Goal: Task Accomplishment & Management: Manage account settings

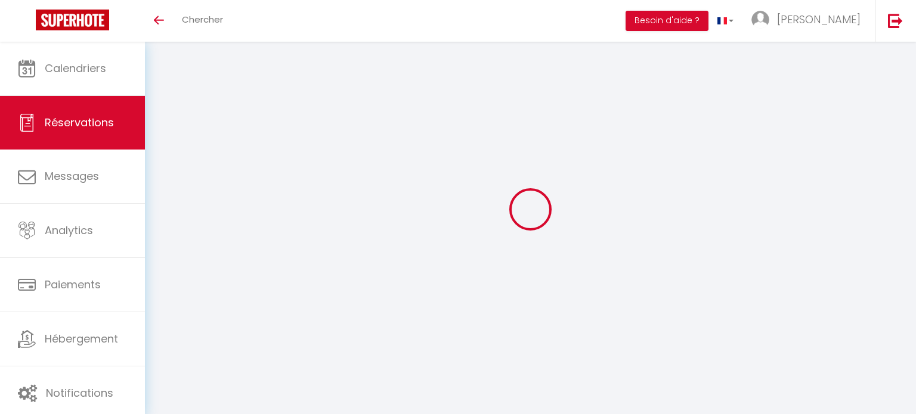
select select
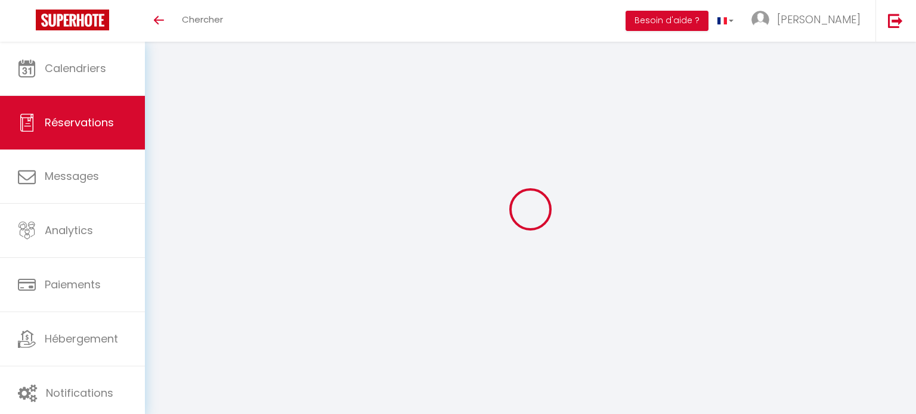
select select
checkbox input "false"
type input "[PERSON_NAME]"
type input "[MEDICAL_DATA]"
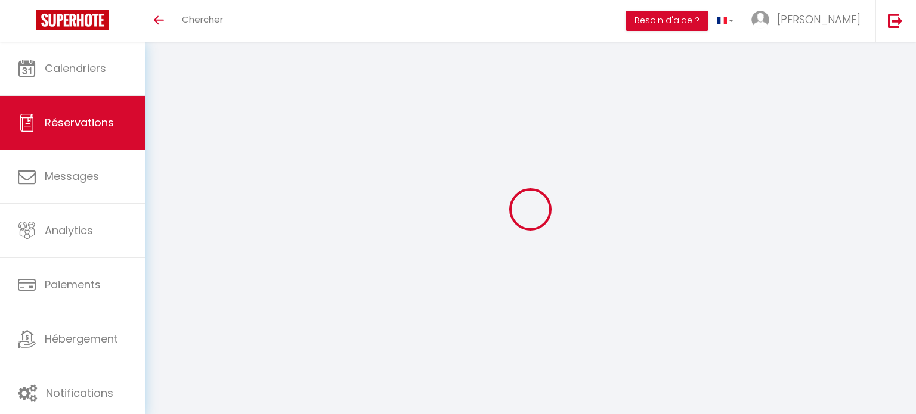
type input "[EMAIL_ADDRESS][DOMAIN_NAME]"
type input "[PHONE_NUMBER]"
select select
type input "35.83"
select select "9619"
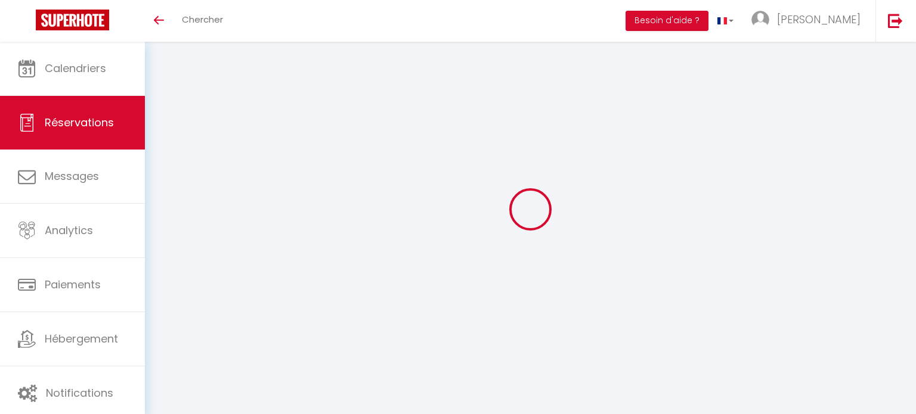
select select "1"
select select
type input "2"
select select "12"
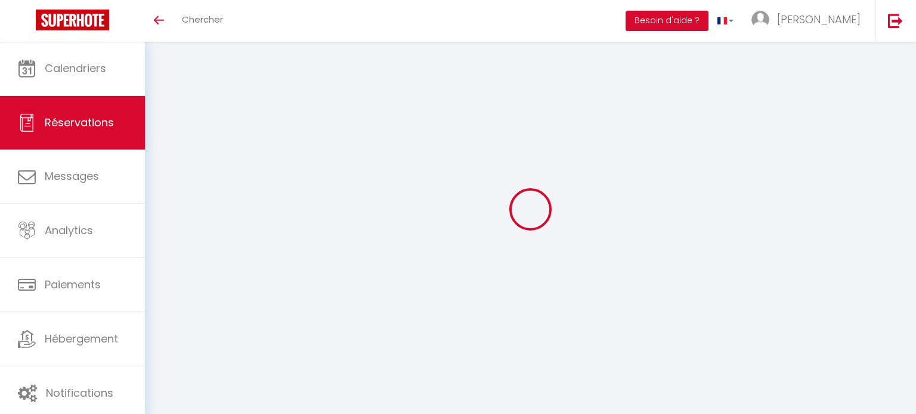
select select
type input "190"
checkbox input "false"
type input "7.94"
select select "1"
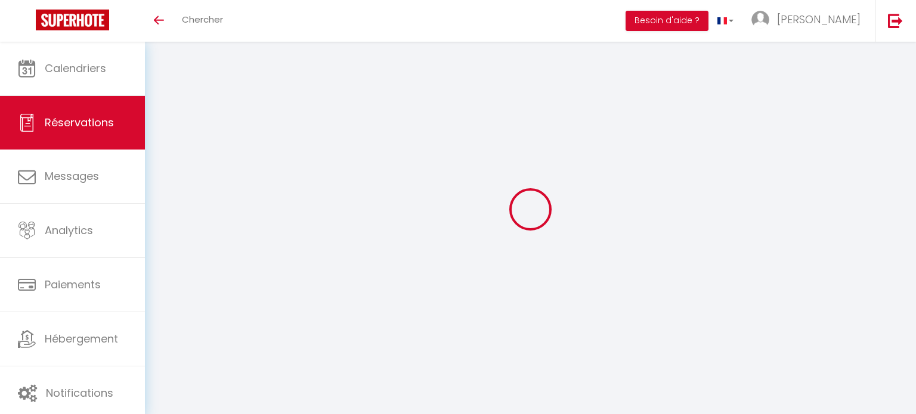
type input "0"
select select
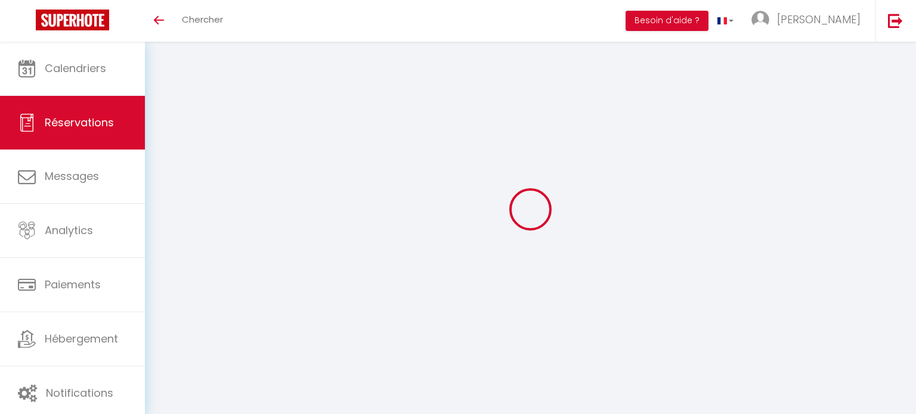
select select
select select "15"
checkbox input "false"
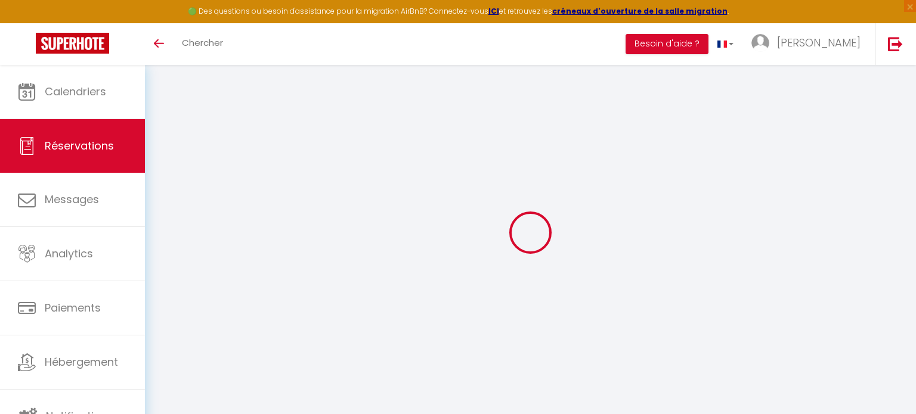
select select
checkbox input "false"
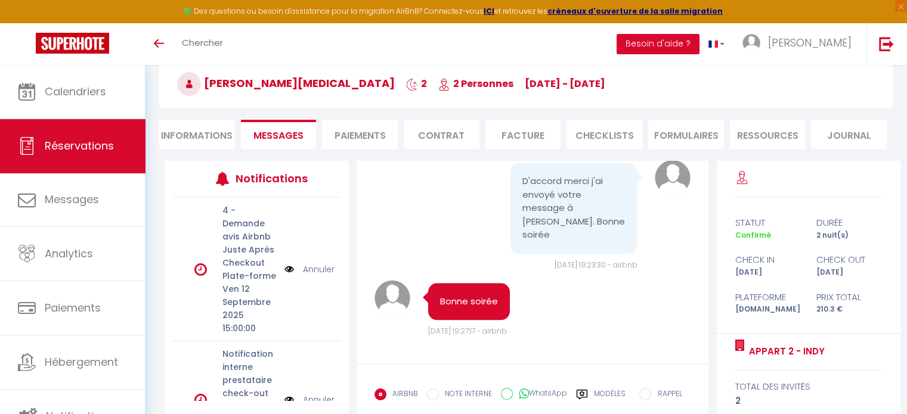
scroll to position [6078, 0]
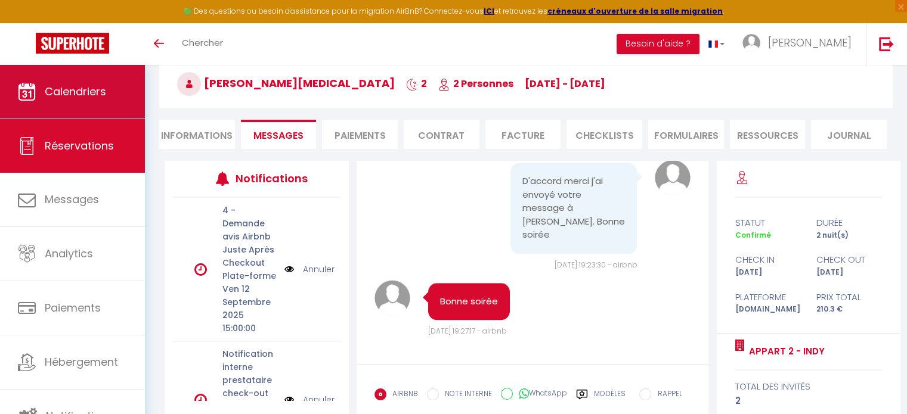
click at [100, 84] on span "Calendriers" at bounding box center [75, 91] width 61 height 15
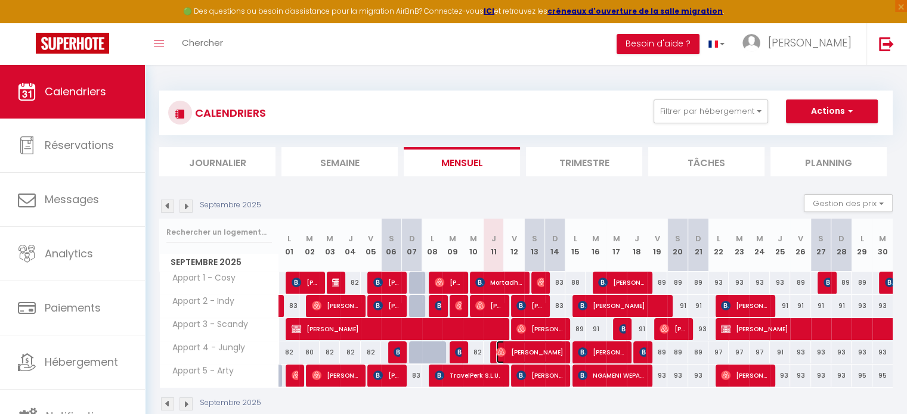
click at [515, 353] on span "[PERSON_NAME]" at bounding box center [529, 352] width 67 height 23
select select "OK"
select select "1"
select select "0"
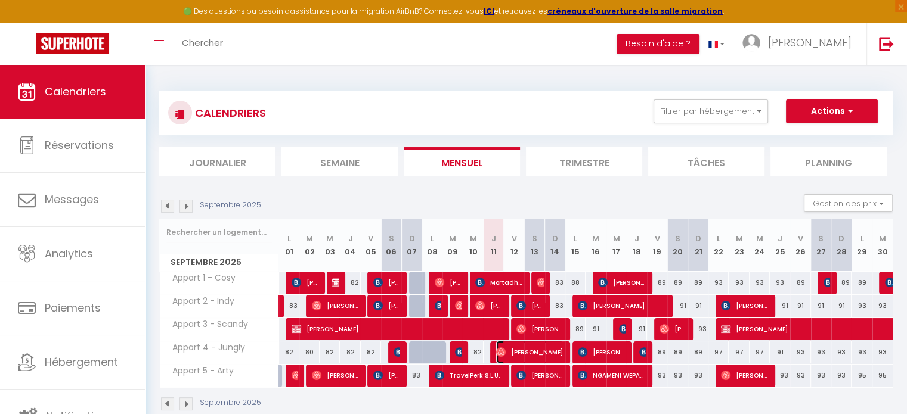
select select "1"
select select
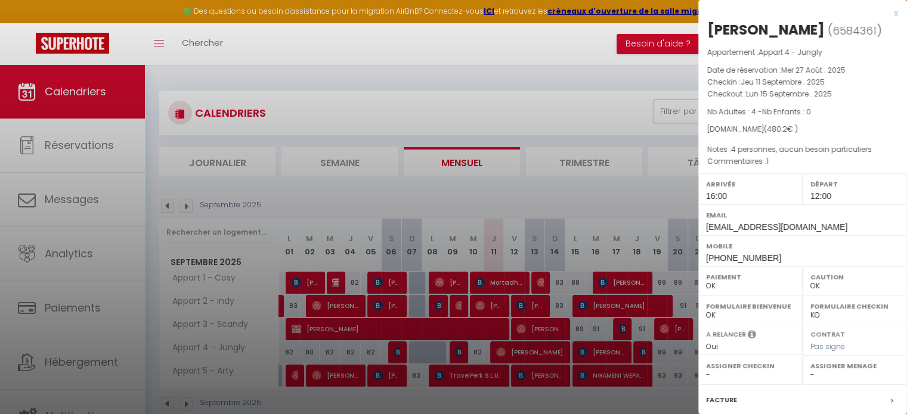
click at [887, 12] on div "x" at bounding box center [798, 13] width 200 height 14
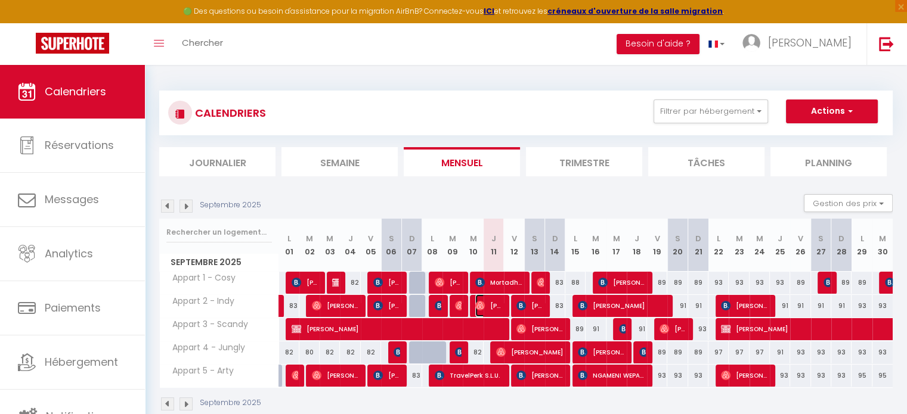
click at [491, 305] on span "[PERSON_NAME][MEDICAL_DATA]" at bounding box center [488, 306] width 27 height 23
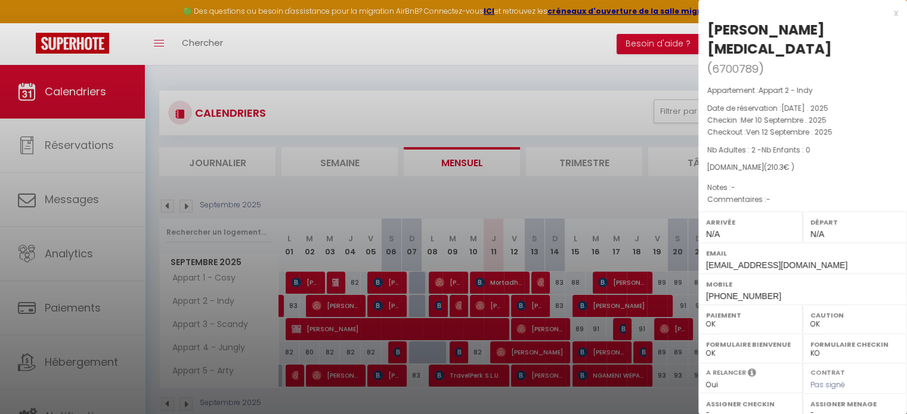
click at [886, 14] on div "x" at bounding box center [798, 13] width 200 height 14
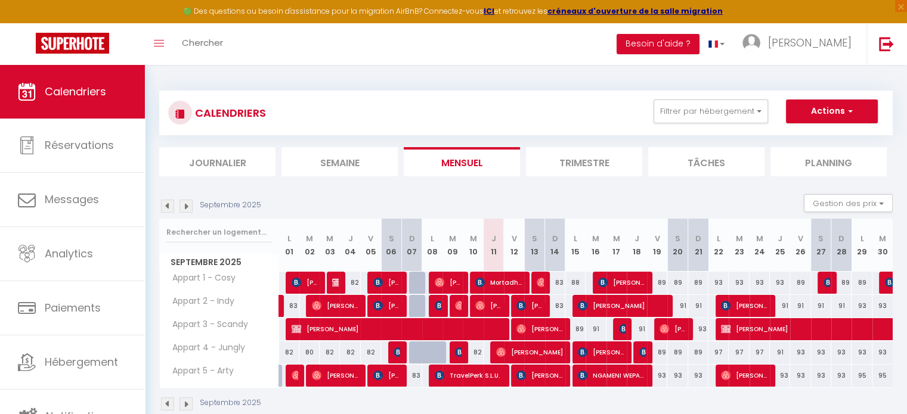
click at [575, 283] on div "88" at bounding box center [575, 283] width 20 height 22
type input "88"
type input "Lun 15 Septembre 2025"
type input "[DATE]"
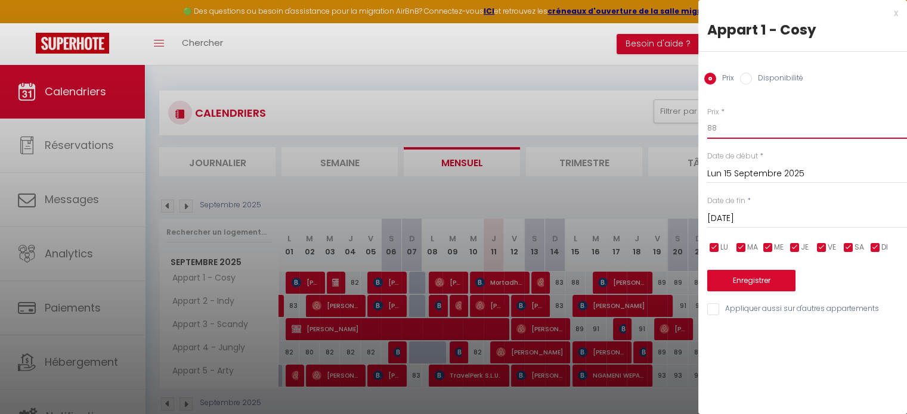
click at [747, 125] on input "88" at bounding box center [807, 127] width 200 height 21
type input "87"
click at [757, 274] on button "Enregistrer" at bounding box center [751, 280] width 88 height 21
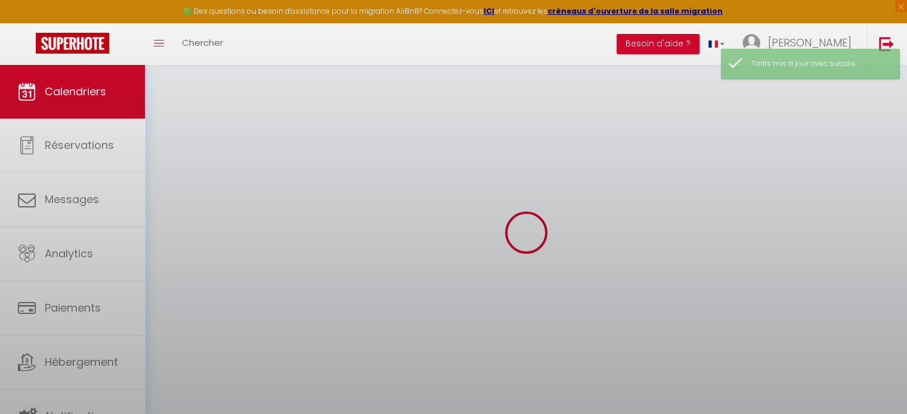
select select "0"
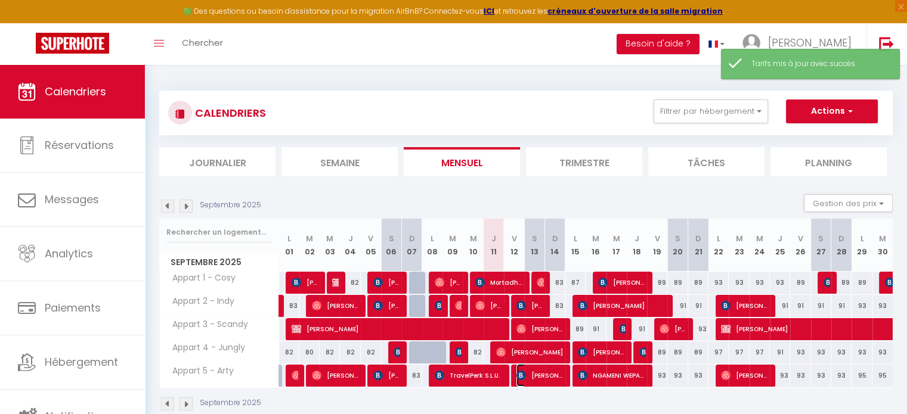
click at [555, 376] on span "[PERSON_NAME]" at bounding box center [539, 375] width 47 height 23
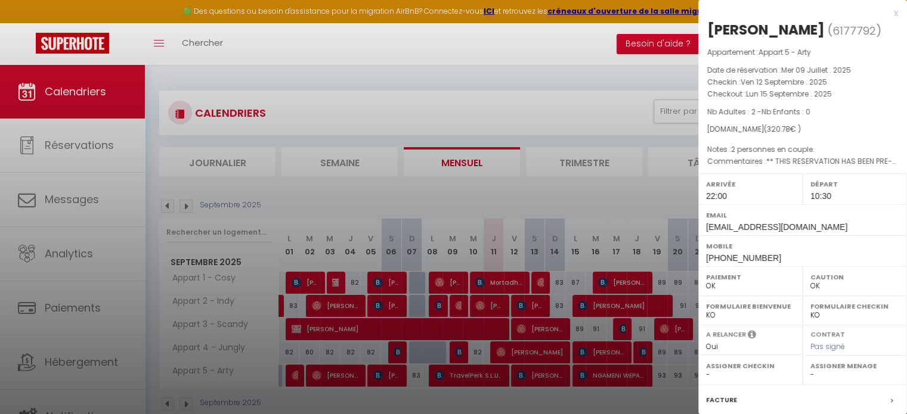
click at [886, 14] on div "x" at bounding box center [798, 13] width 200 height 14
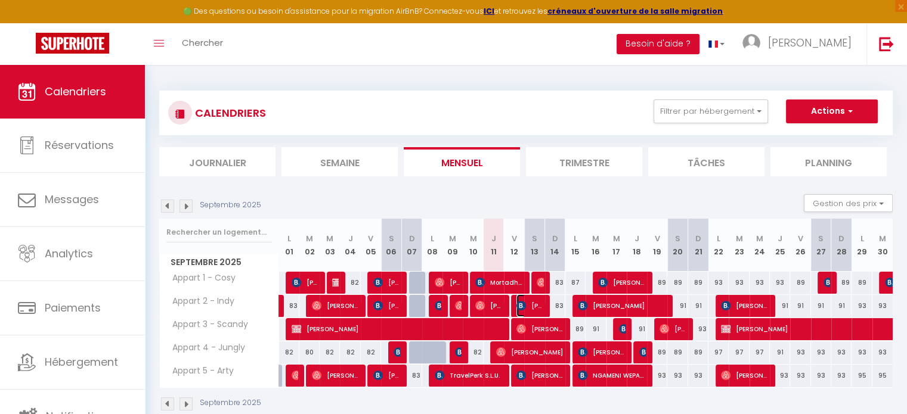
click at [534, 305] on span "[PERSON_NAME]" at bounding box center [529, 306] width 27 height 23
select select "0"
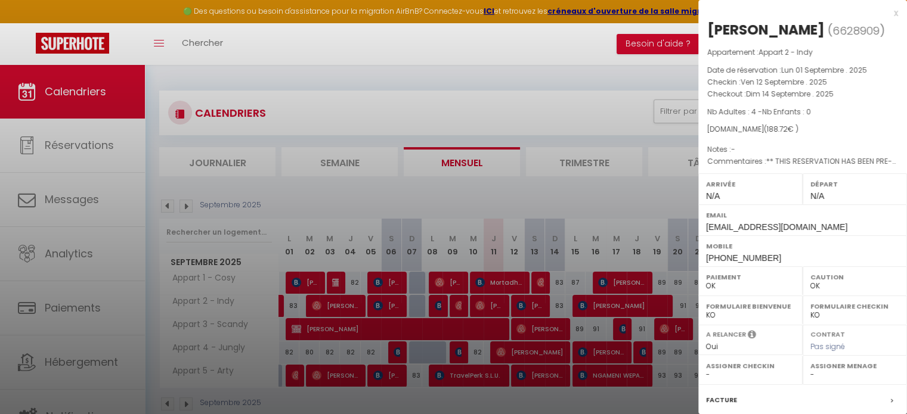
click at [887, 14] on div "x" at bounding box center [798, 13] width 200 height 14
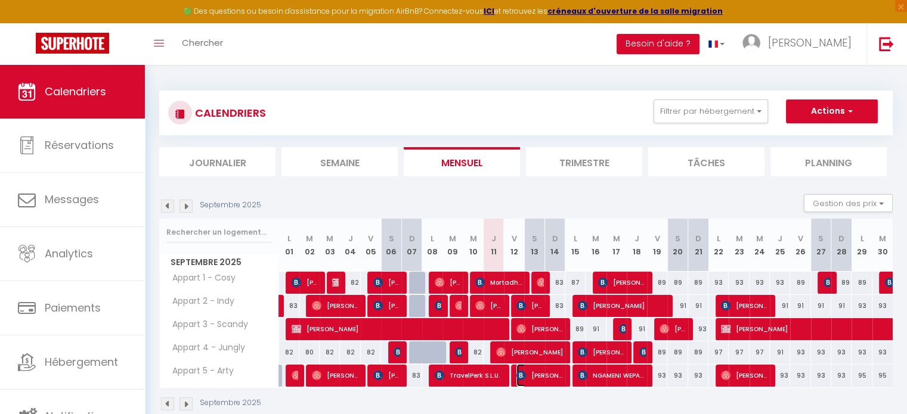
click at [540, 383] on span "[PERSON_NAME]" at bounding box center [539, 375] width 47 height 23
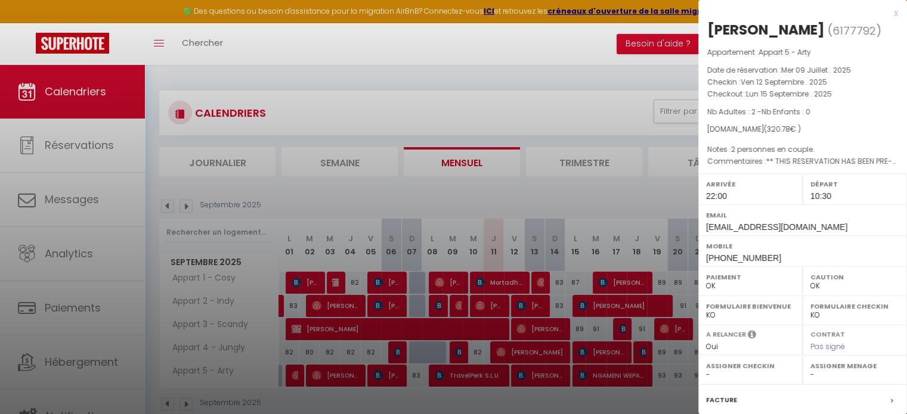
click at [583, 109] on div at bounding box center [453, 207] width 907 height 414
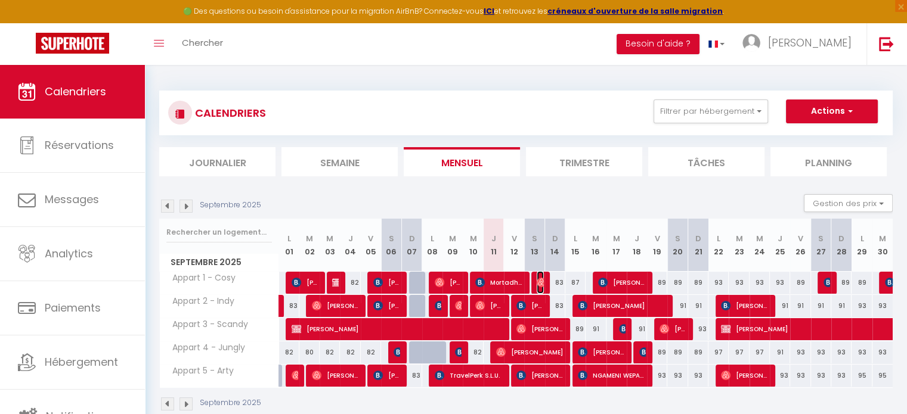
click at [539, 281] on img at bounding box center [542, 283] width 10 height 10
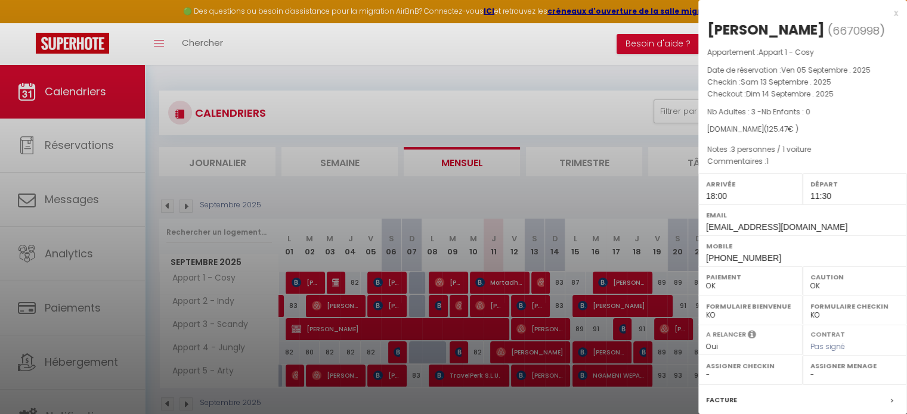
click at [887, 14] on div "x" at bounding box center [798, 13] width 200 height 14
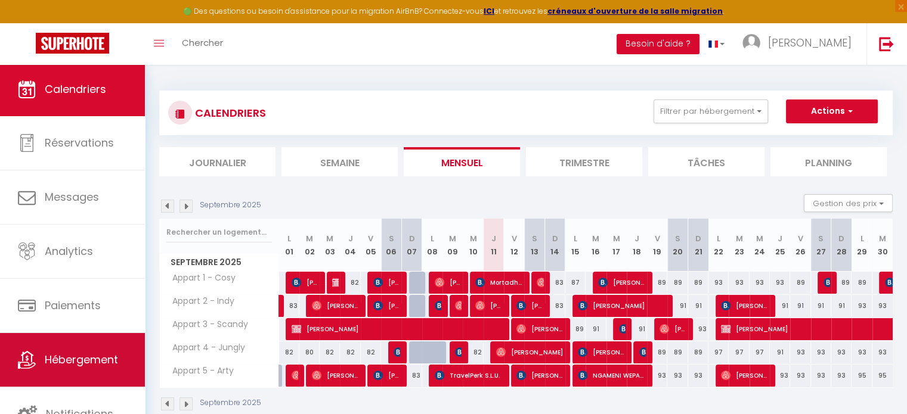
scroll to position [3, 0]
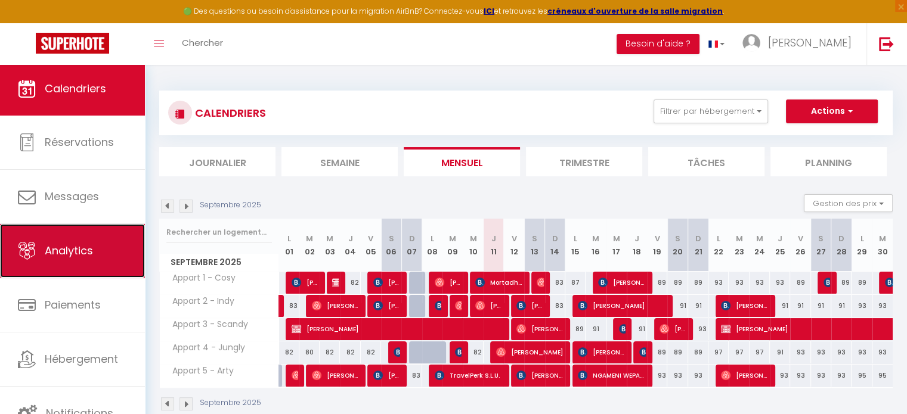
click at [82, 250] on span "Analytics" at bounding box center [69, 250] width 48 height 15
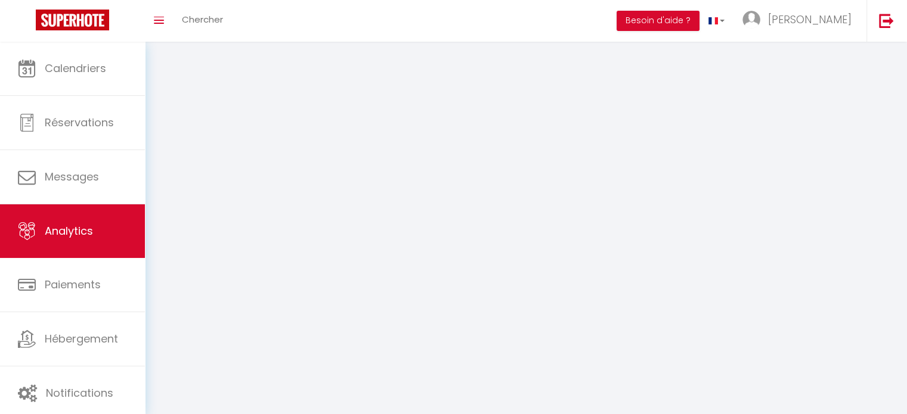
select select "2025"
select select "9"
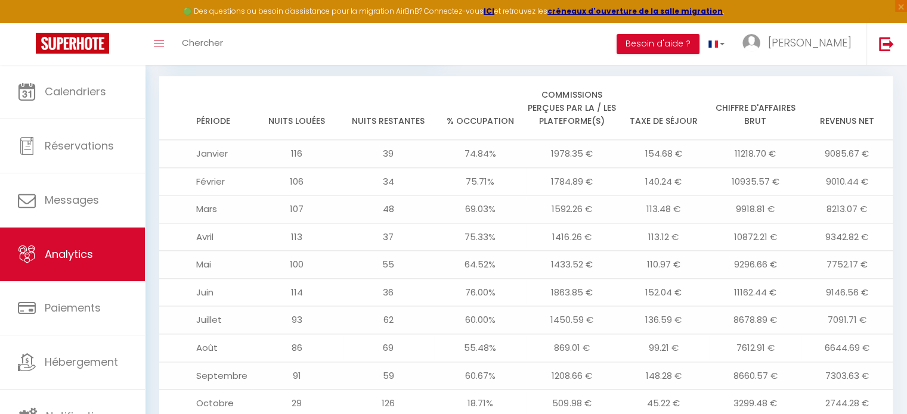
scroll to position [1372, 0]
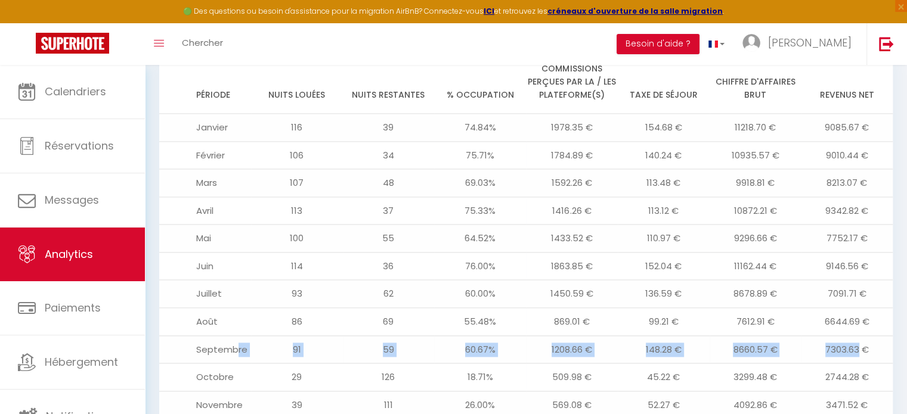
drag, startPoint x: 235, startPoint y: 310, endPoint x: 856, endPoint y: 302, distance: 621.5
click at [856, 336] on tr "Septembre 91 59 60.67% 1208.66 € 148.28 € 8660.57 € 7303.63 €" at bounding box center [526, 350] width 734 height 28
click at [838, 336] on td "7303.63 €" at bounding box center [847, 350] width 92 height 28
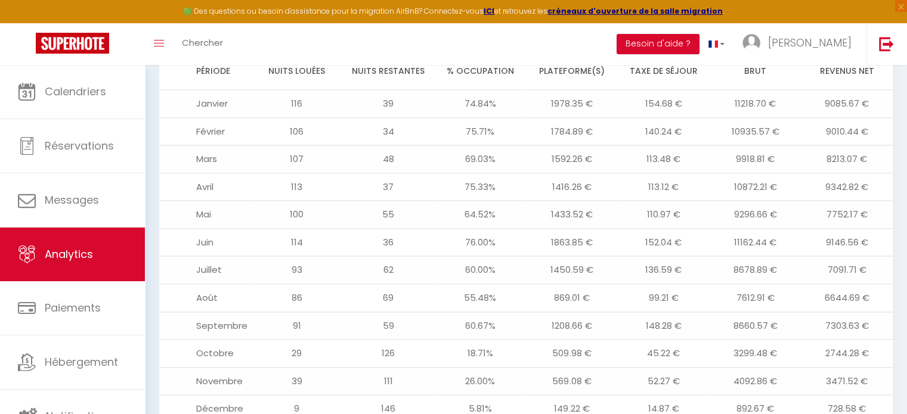
scroll to position [1375, 0]
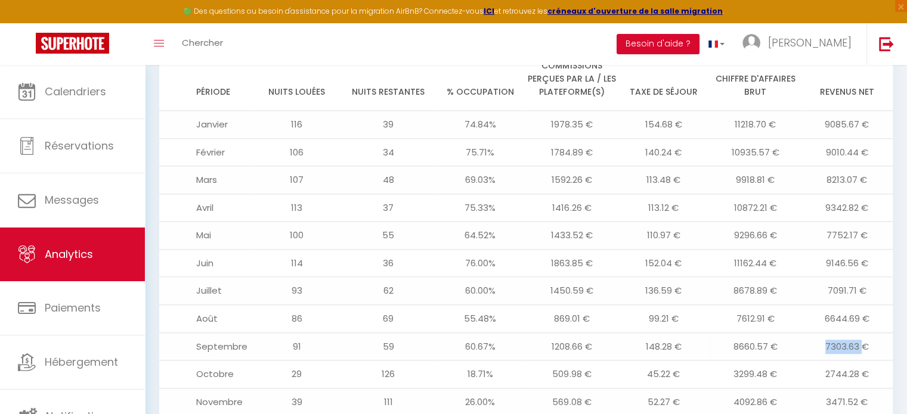
drag, startPoint x: 864, startPoint y: 304, endPoint x: 789, endPoint y: 307, distance: 74.6
click at [789, 333] on tr "Septembre 91 59 60.67% 1208.66 € 148.28 € 8660.57 € 7303.63 €" at bounding box center [526, 347] width 734 height 28
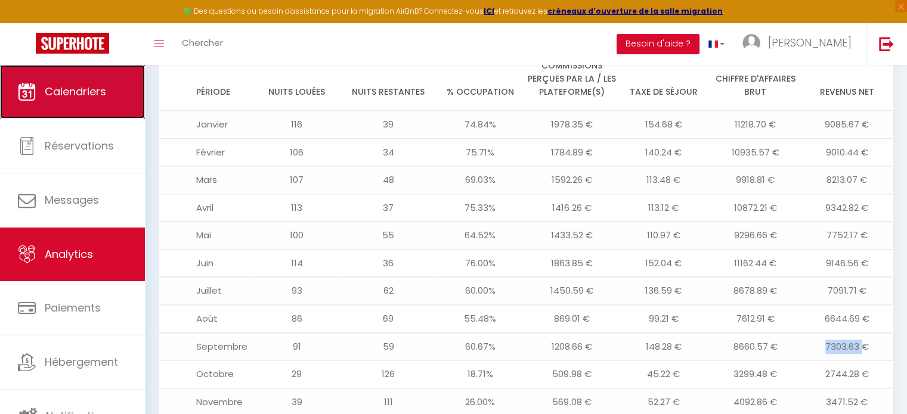
click at [100, 92] on span "Calendriers" at bounding box center [75, 91] width 61 height 15
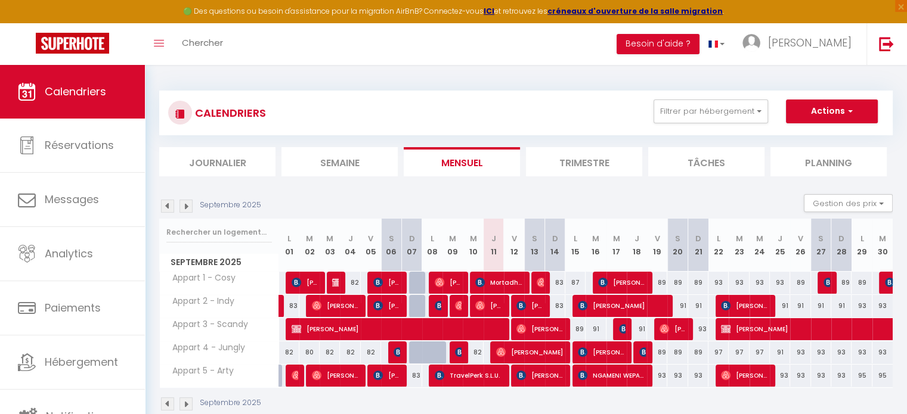
click at [682, 303] on div "91" at bounding box center [677, 306] width 20 height 22
type input "91"
type input "Sam 20 Septembre 2025"
type input "Dim 21 Septembre 2025"
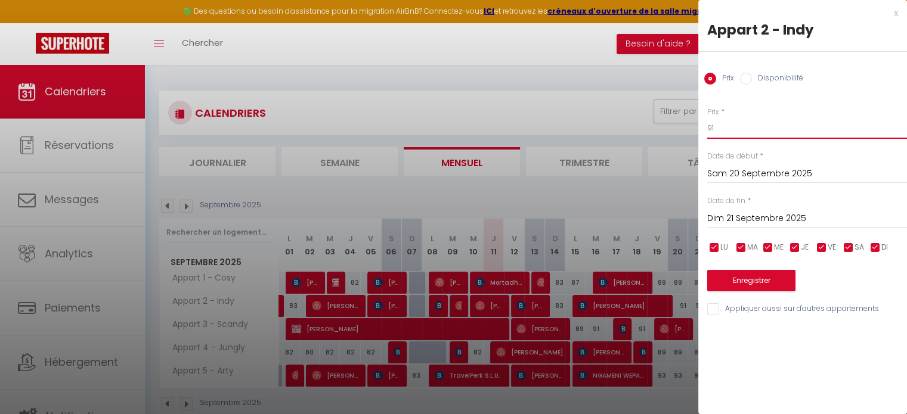
drag, startPoint x: 763, startPoint y: 132, endPoint x: 667, endPoint y: 128, distance: 96.1
click at [667, 128] on body "🟢 Des questions ou besoin d'assistance pour la migration AirBnB? Connectez-vous…" at bounding box center [453, 272] width 907 height 414
type input "89"
click at [766, 210] on div "[DATE] < [DATE] > Dim Lun Mar Mer Jeu Ven Sam 1 2 3 4 5 6 7 8 9 10 11 12 13 14 …" at bounding box center [807, 217] width 200 height 21
click at [784, 212] on input "Dim 21 Septembre 2025" at bounding box center [807, 219] width 200 height 16
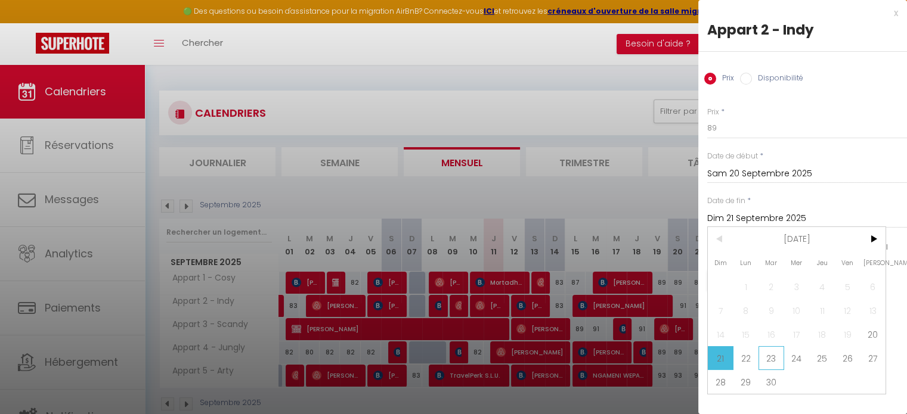
click at [765, 354] on span "23" at bounding box center [772, 358] width 26 height 24
type input "[DATE]"
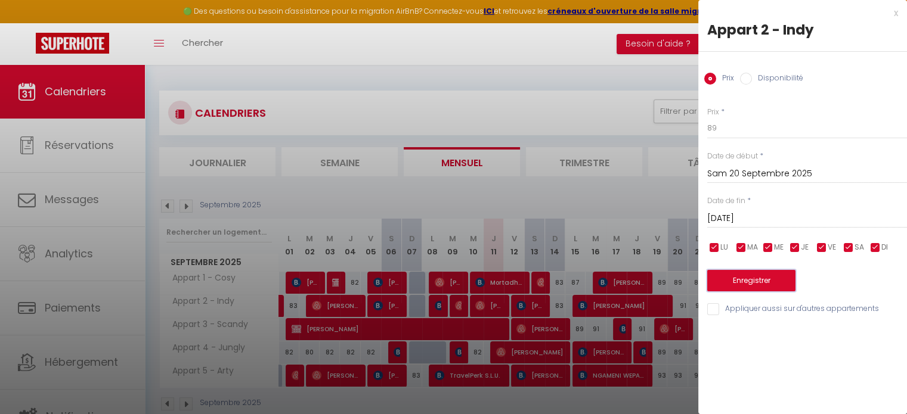
click at [752, 283] on button "Enregistrer" at bounding box center [751, 280] width 88 height 21
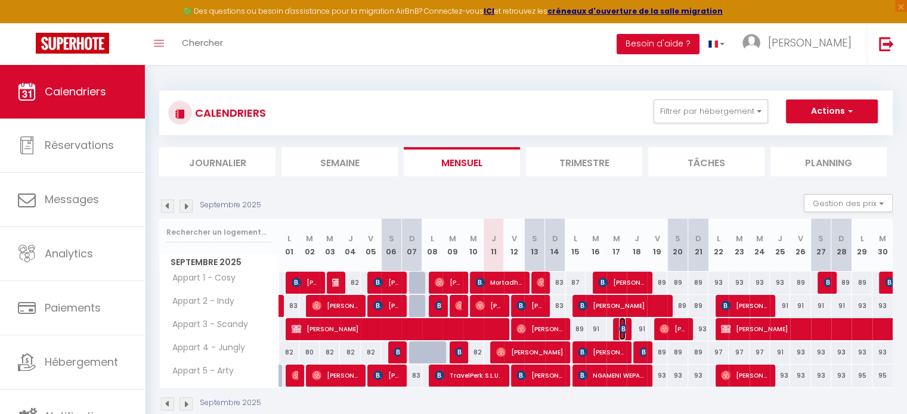
click at [621, 326] on img at bounding box center [624, 329] width 10 height 10
select select "OK"
select select "1"
select select "0"
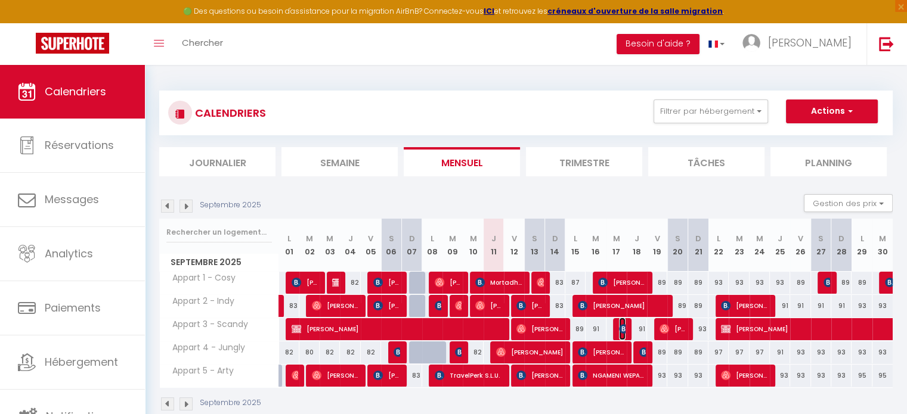
select select "1"
select select
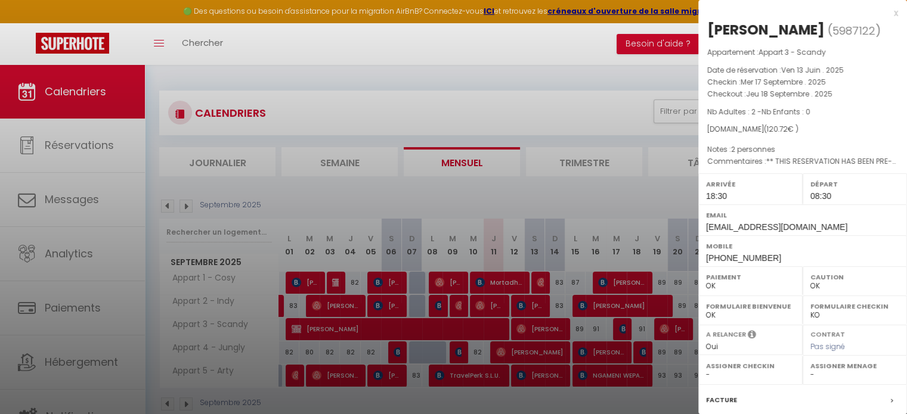
click at [887, 14] on div "x" at bounding box center [798, 13] width 200 height 14
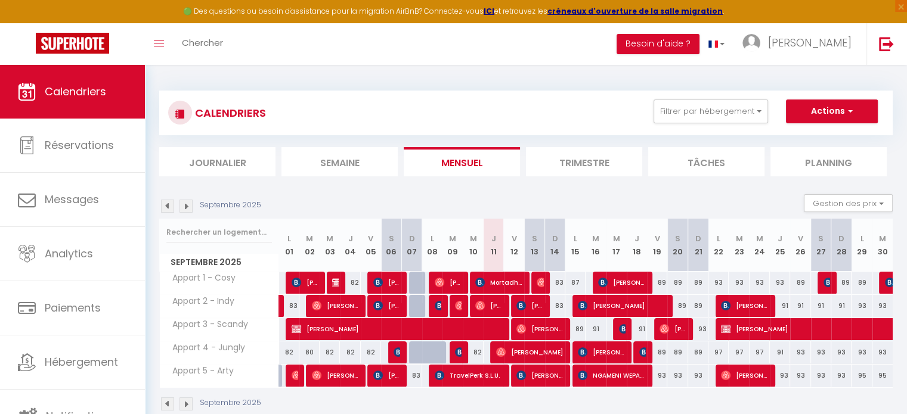
click at [718, 352] on div "97" at bounding box center [718, 353] width 20 height 22
type input "97"
type input "Lun 22 Septembre 2025"
type input "[DATE]"
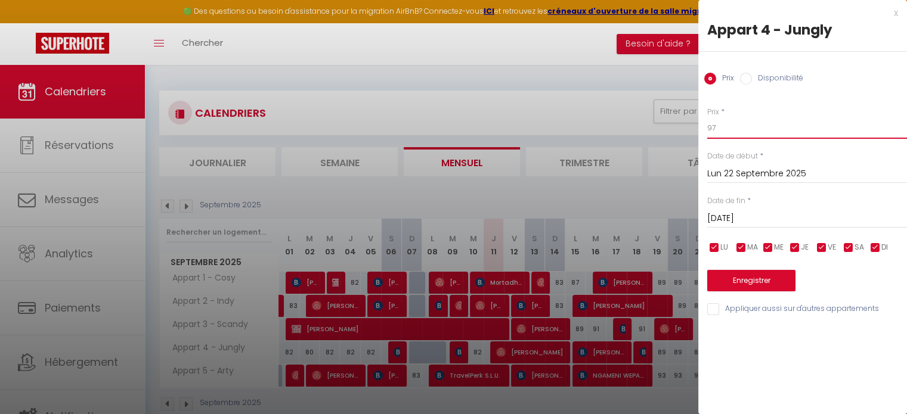
click at [737, 131] on input "97" at bounding box center [807, 127] width 200 height 21
type input "94"
click at [755, 216] on input "[DATE]" at bounding box center [807, 219] width 200 height 16
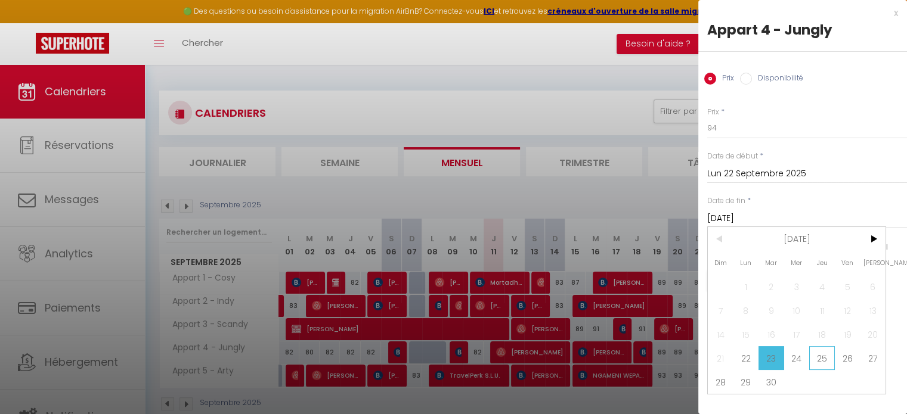
click at [834, 357] on span "25" at bounding box center [822, 358] width 26 height 24
type input "Jeu 25 Septembre 2025"
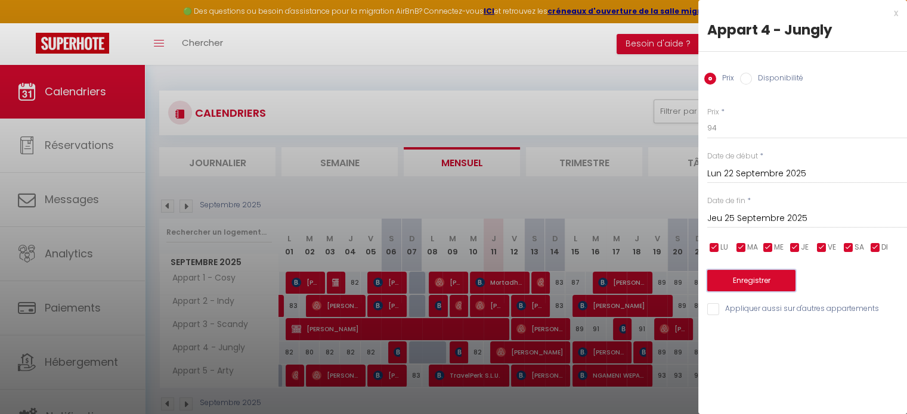
click at [754, 271] on button "Enregistrer" at bounding box center [751, 280] width 88 height 21
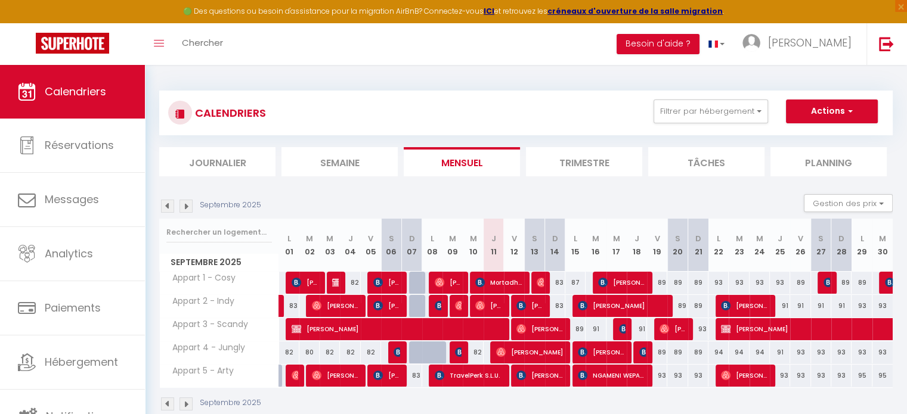
click at [785, 307] on div "91" at bounding box center [780, 306] width 20 height 22
type input "91"
type input "Jeu 25 Septembre 2025"
type input "Ven 26 Septembre 2025"
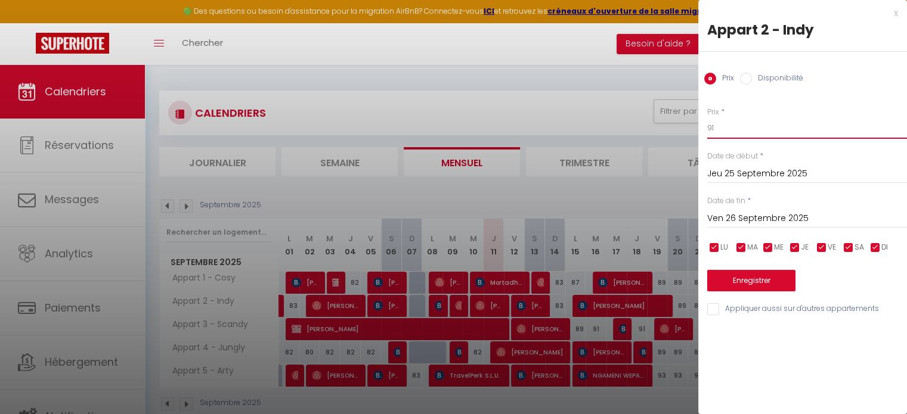
drag, startPoint x: 701, startPoint y: 126, endPoint x: 676, endPoint y: 126, distance: 25.0
click at [676, 126] on body "🟢 Des questions ou besoin d'assistance pour la migration AirBnB? Connectez-vous…" at bounding box center [453, 272] width 907 height 414
type input "89"
click at [737, 211] on input "Ven 26 Septembre 2025" at bounding box center [807, 219] width 200 height 16
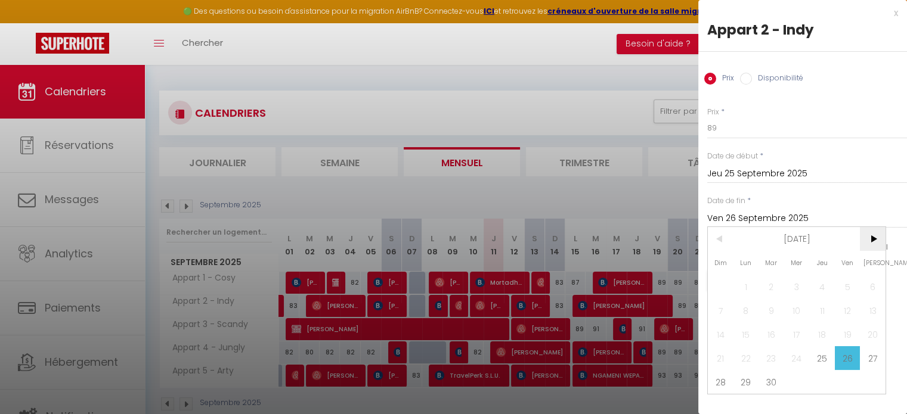
click at [878, 232] on span ">" at bounding box center [873, 239] width 26 height 24
click at [727, 305] on span "5" at bounding box center [721, 311] width 26 height 24
type input "Dim 05 Octobre 2025"
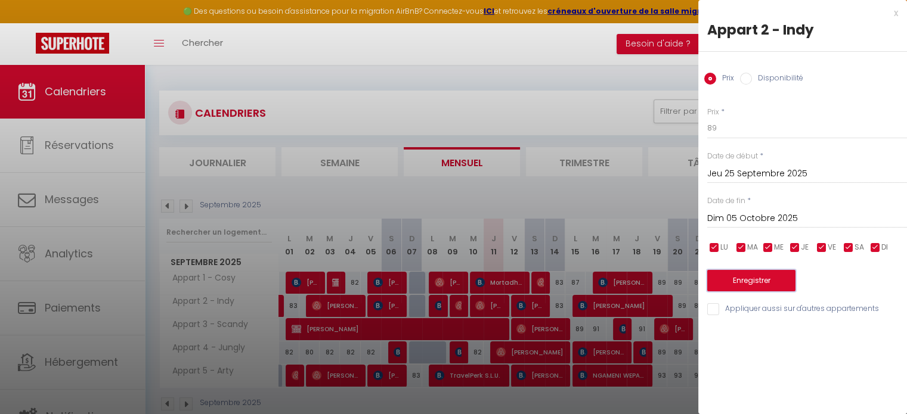
click at [741, 278] on button "Enregistrer" at bounding box center [751, 280] width 88 height 21
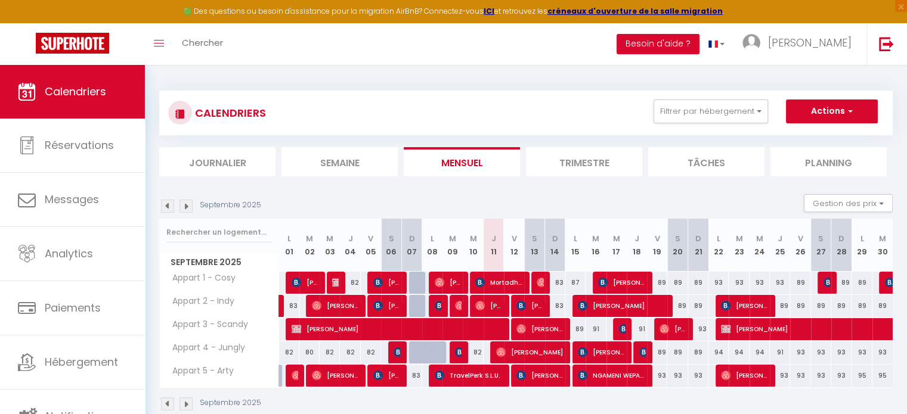
click at [780, 352] on div "91" at bounding box center [780, 353] width 20 height 22
type input "91"
type input "Jeu 25 Septembre 2025"
type input "Ven 26 Septembre 2025"
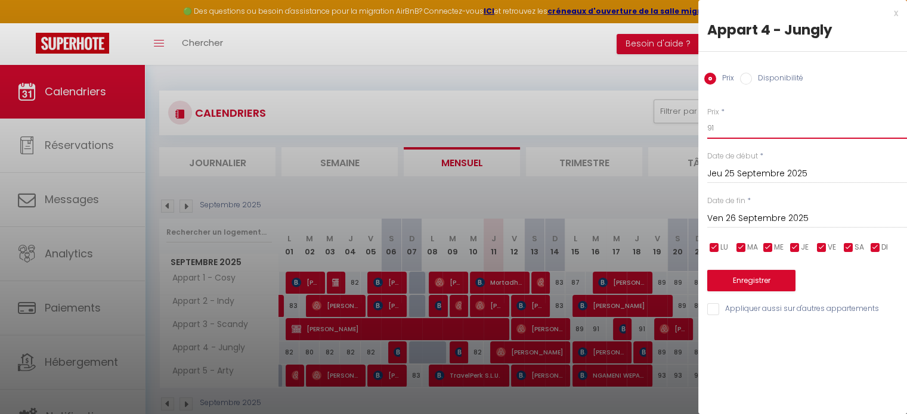
drag, startPoint x: 722, startPoint y: 128, endPoint x: 685, endPoint y: 124, distance: 37.2
click at [685, 124] on body "🟢 Des questions ou besoin d'assistance pour la migration AirBnB? Connectez-vous…" at bounding box center [453, 272] width 907 height 414
type input "89"
click at [741, 219] on input "Ven 26 Septembre 2025" at bounding box center [807, 219] width 200 height 16
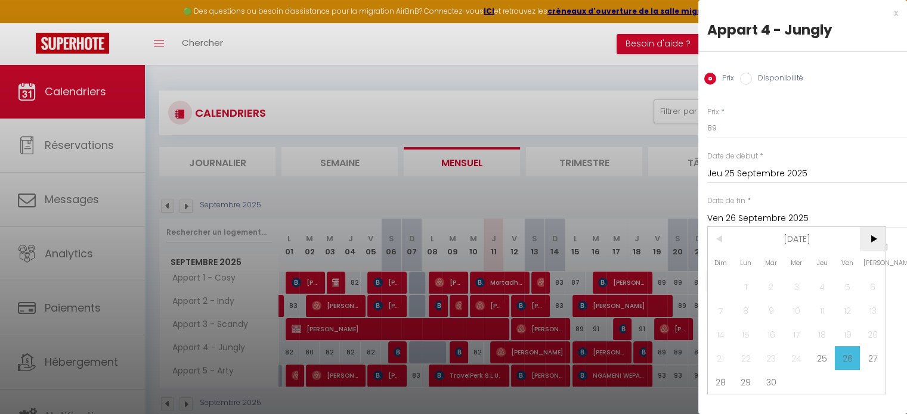
click at [868, 237] on span ">" at bounding box center [873, 239] width 26 height 24
click at [742, 310] on span "6" at bounding box center [747, 311] width 26 height 24
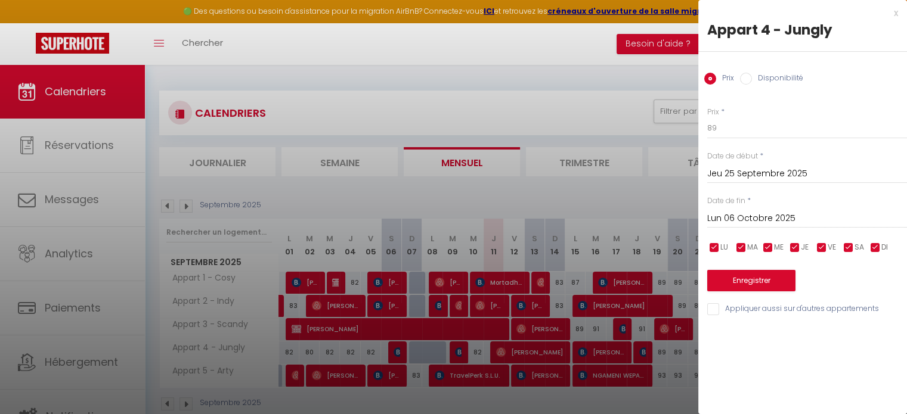
click at [801, 216] on input "Lun 06 Octobre 2025" at bounding box center [807, 219] width 200 height 16
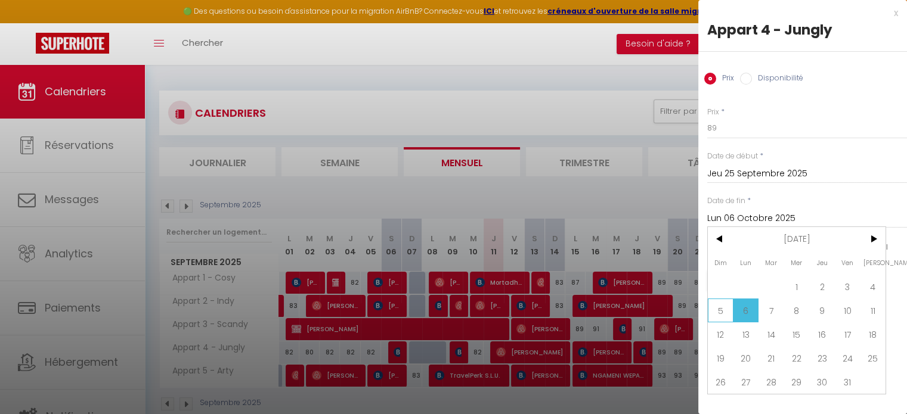
click at [719, 305] on span "5" at bounding box center [721, 311] width 26 height 24
type input "Dim 05 Octobre 2025"
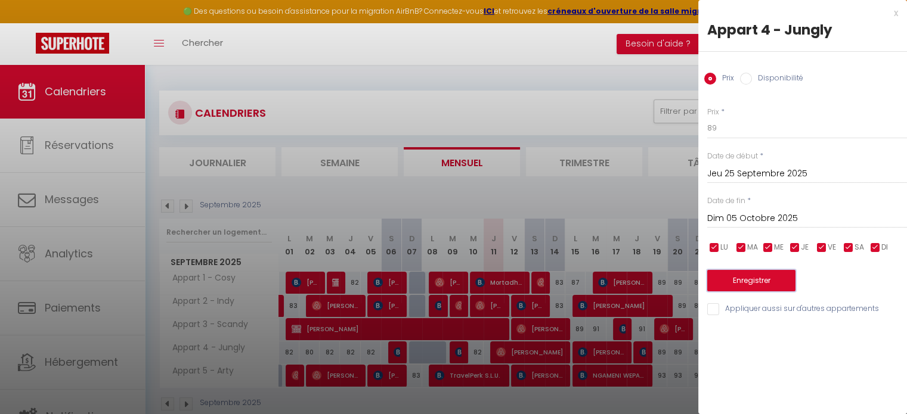
click at [758, 280] on button "Enregistrer" at bounding box center [751, 280] width 88 height 21
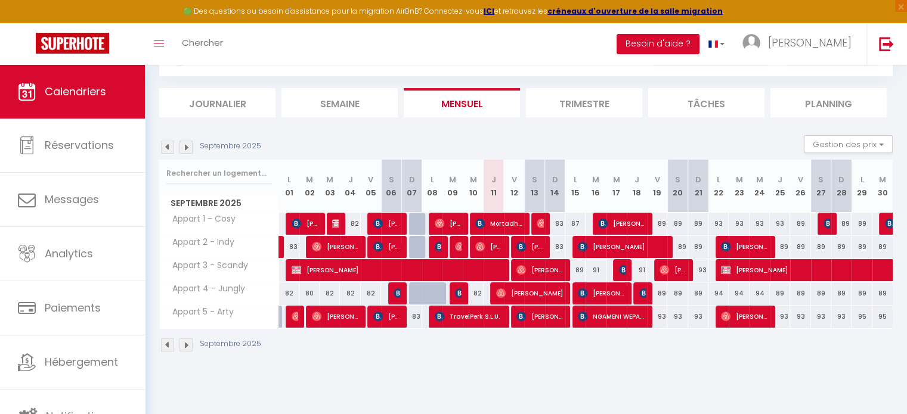
scroll to position [60, 0]
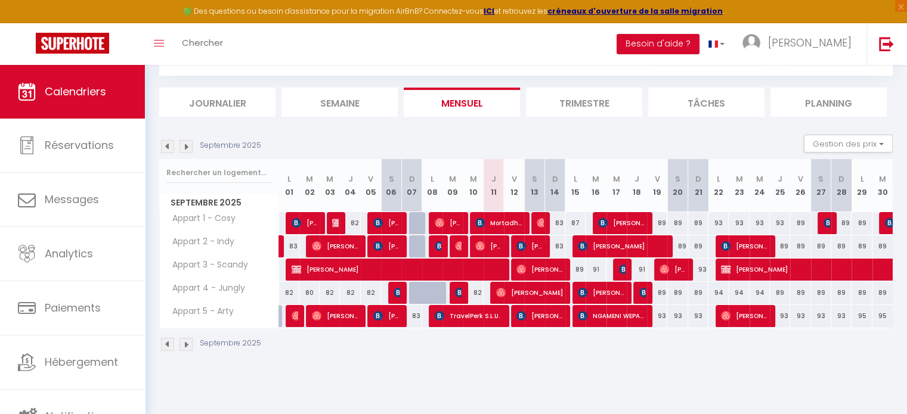
click at [701, 271] on div "93" at bounding box center [698, 270] width 20 height 22
type input "93"
type input "Dim 21 Septembre 2025"
type input "Lun 22 Septembre 2025"
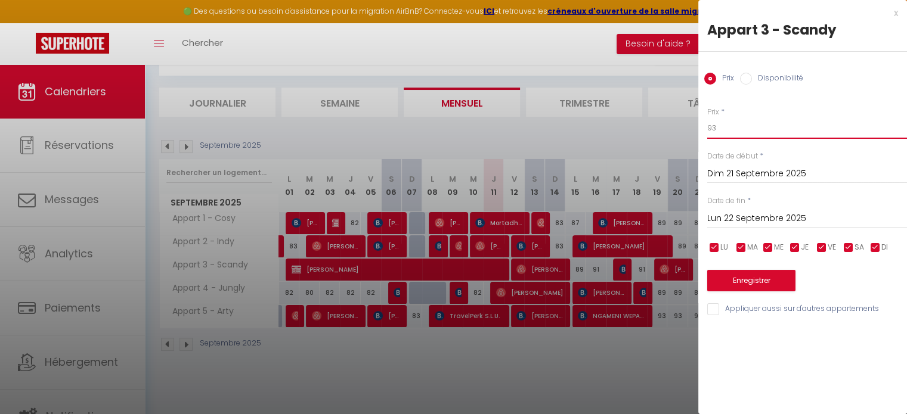
click at [722, 126] on input "93" at bounding box center [807, 127] width 200 height 21
type input "9"
type input "89"
click at [762, 282] on button "Enregistrer" at bounding box center [751, 280] width 88 height 21
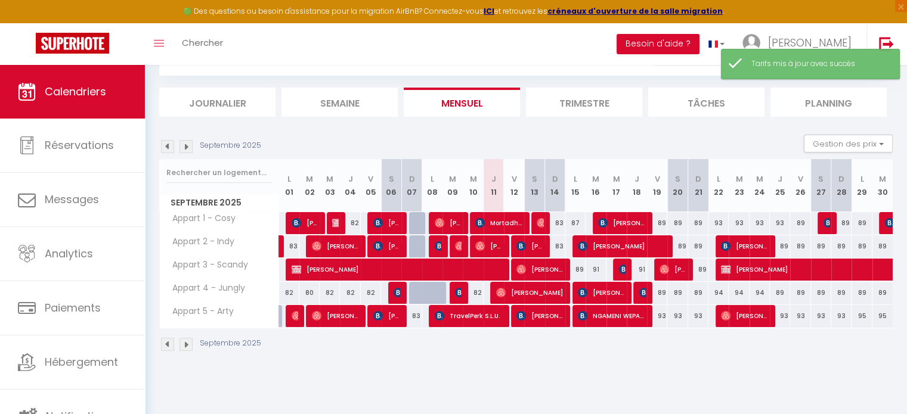
click at [736, 356] on div "Septembre 2025" at bounding box center [526, 346] width 734 height 35
drag, startPoint x: 677, startPoint y: 315, endPoint x: 679, endPoint y: 310, distance: 6.1
click at [677, 315] on div "93" at bounding box center [677, 316] width 20 height 22
type input "93"
type input "Sam 20 Septembre 2025"
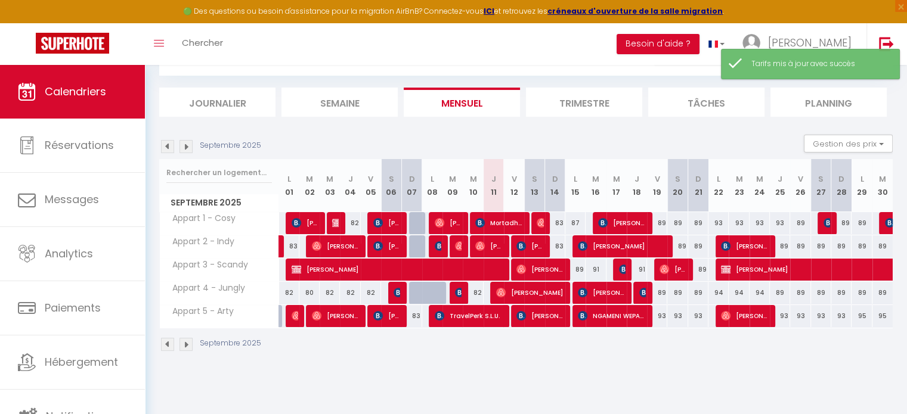
type input "Dim 21 Septembre 2025"
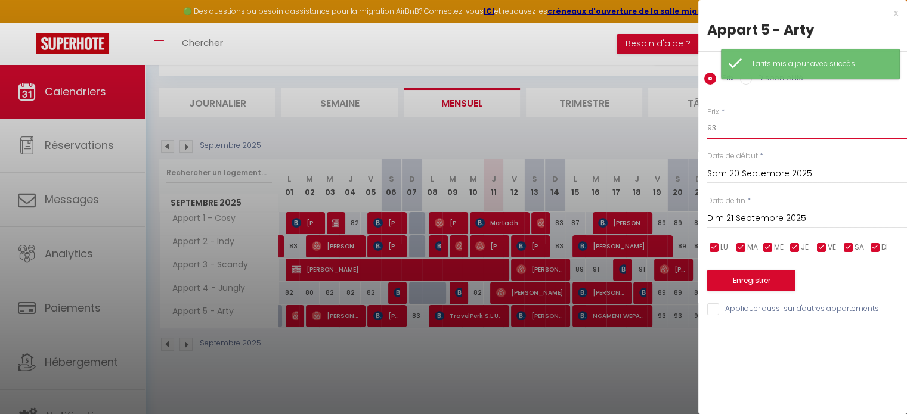
click at [755, 131] on input "93" at bounding box center [807, 127] width 200 height 21
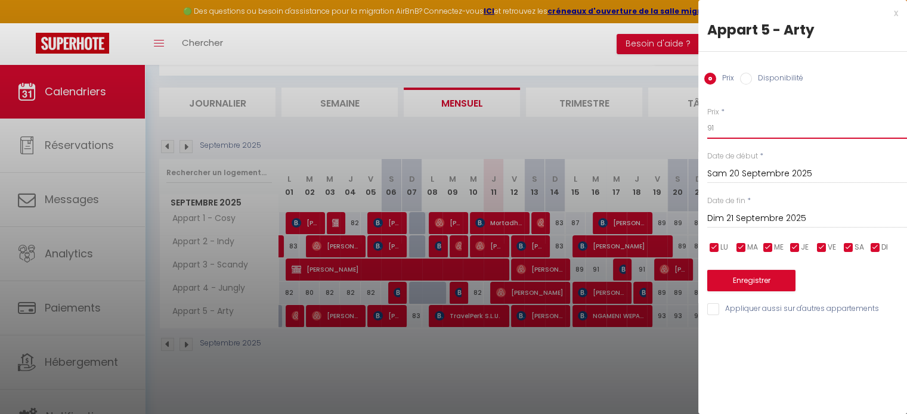
type input "91"
click at [754, 216] on input "Dim 21 Septembre 2025" at bounding box center [807, 219] width 200 height 16
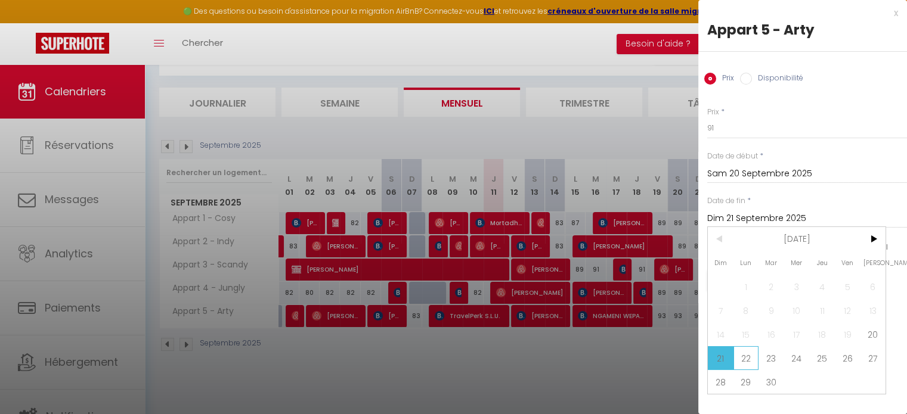
click at [754, 357] on span "22" at bounding box center [747, 358] width 26 height 24
type input "Lun 22 Septembre 2025"
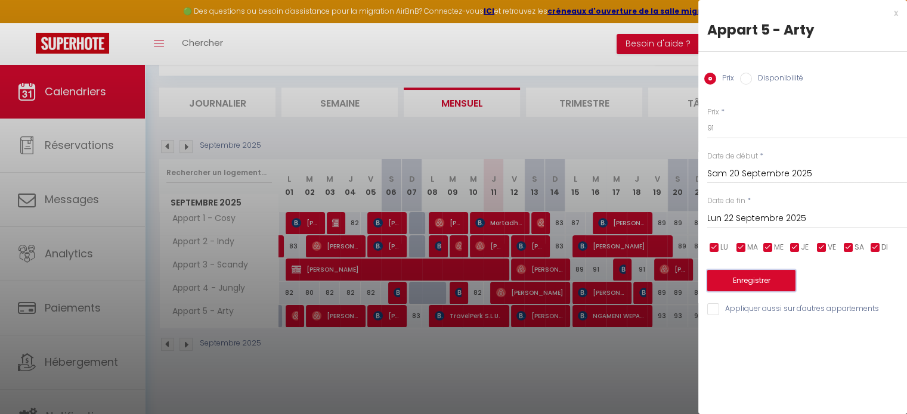
click at [771, 287] on button "Enregistrer" at bounding box center [751, 280] width 88 height 21
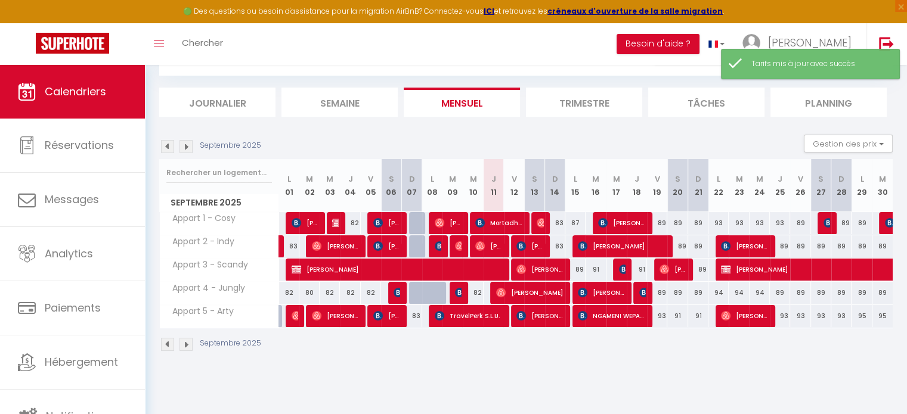
click at [664, 317] on div "93" at bounding box center [657, 316] width 20 height 22
type input "93"
type input "Ven 19 Septembre 2025"
type input "Sam 20 Septembre 2025"
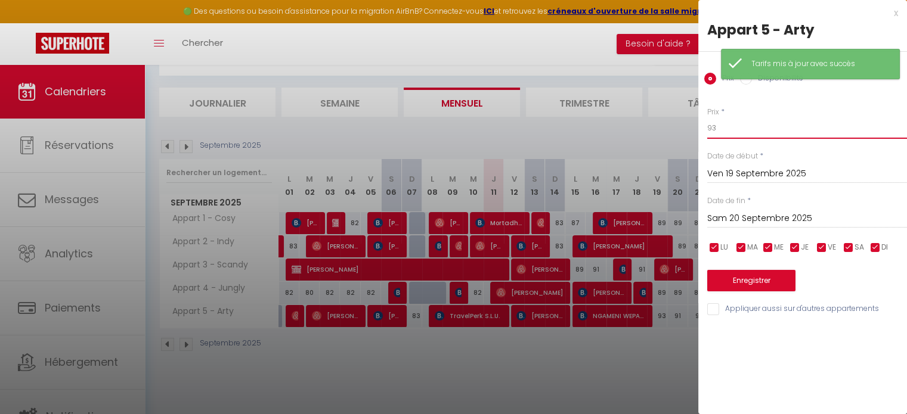
click at [741, 129] on input "93" at bounding box center [807, 127] width 200 height 21
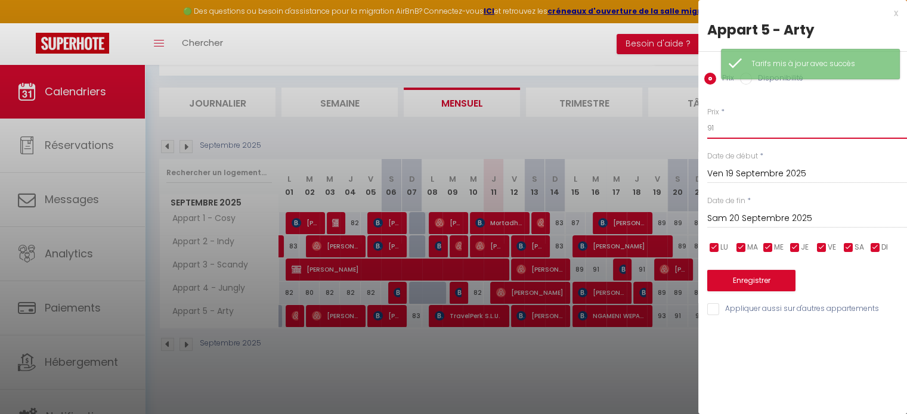
type input "91"
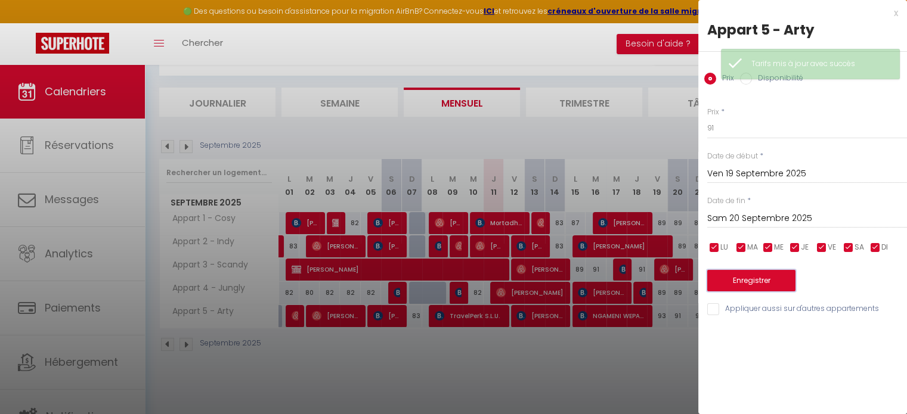
click at [745, 278] on button "Enregistrer" at bounding box center [751, 280] width 88 height 21
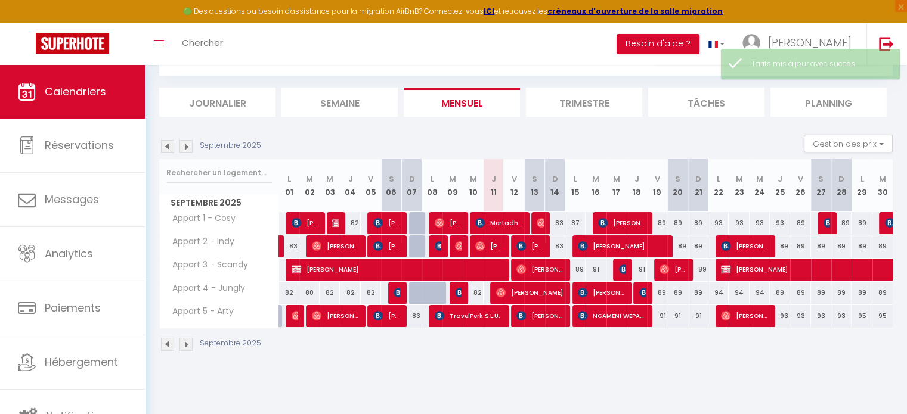
click at [782, 314] on div "93" at bounding box center [780, 316] width 20 height 22
type input "93"
type input "Jeu 25 Septembre 2025"
type input "Ven 26 Septembre 2025"
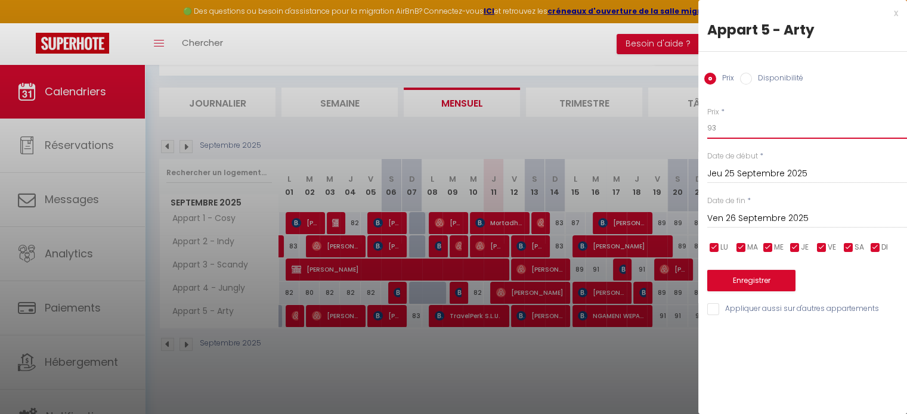
drag, startPoint x: 735, startPoint y: 131, endPoint x: 716, endPoint y: 133, distance: 19.8
click at [716, 133] on input "93" at bounding box center [807, 127] width 200 height 21
type input "91"
click at [766, 216] on input "Ven 26 Septembre 2025" at bounding box center [807, 219] width 200 height 16
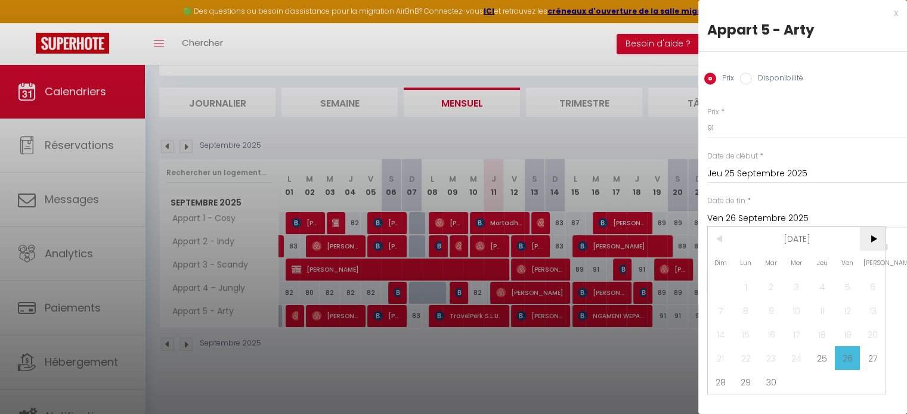
click at [879, 239] on span ">" at bounding box center [873, 239] width 26 height 24
click at [726, 308] on span "5" at bounding box center [721, 311] width 26 height 24
type input "Dim 05 Octobre 2025"
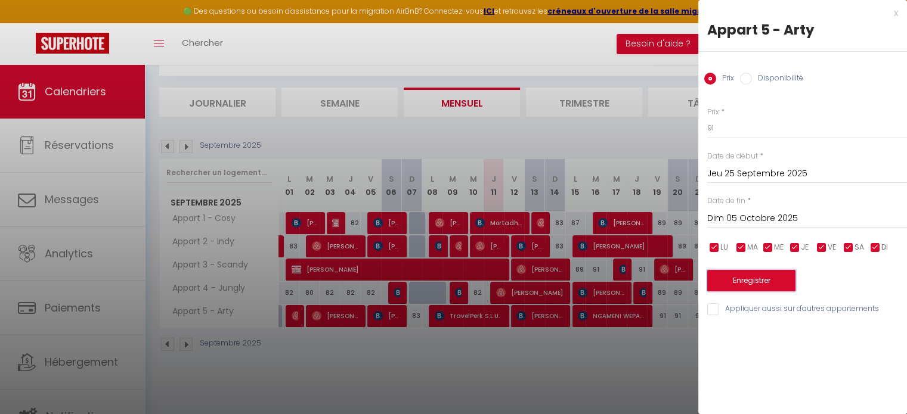
click at [745, 283] on button "Enregistrer" at bounding box center [751, 280] width 88 height 21
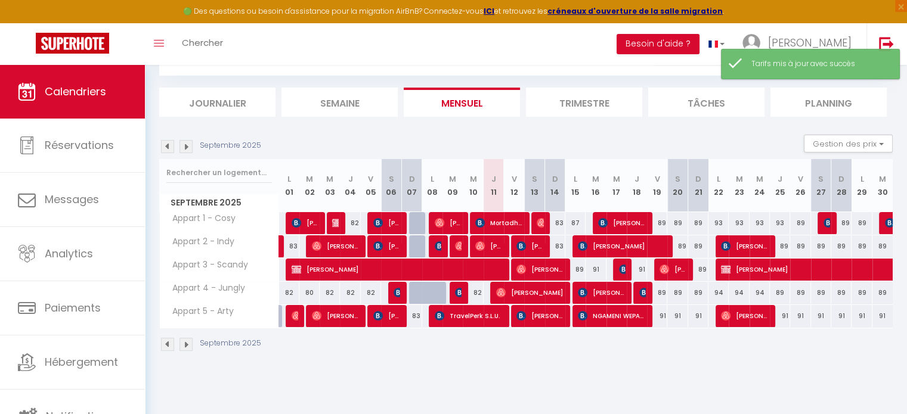
click at [629, 343] on div "Septembre 2025" at bounding box center [526, 346] width 734 height 35
click at [186, 148] on img at bounding box center [186, 146] width 13 height 13
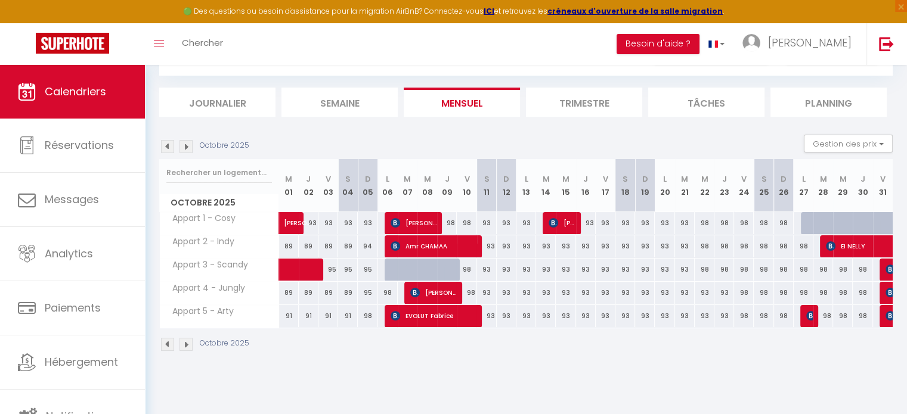
click at [350, 269] on div "95" at bounding box center [348, 270] width 20 height 22
type input "95"
type input "[DATE]"
type input "Dim 05 Octobre 2025"
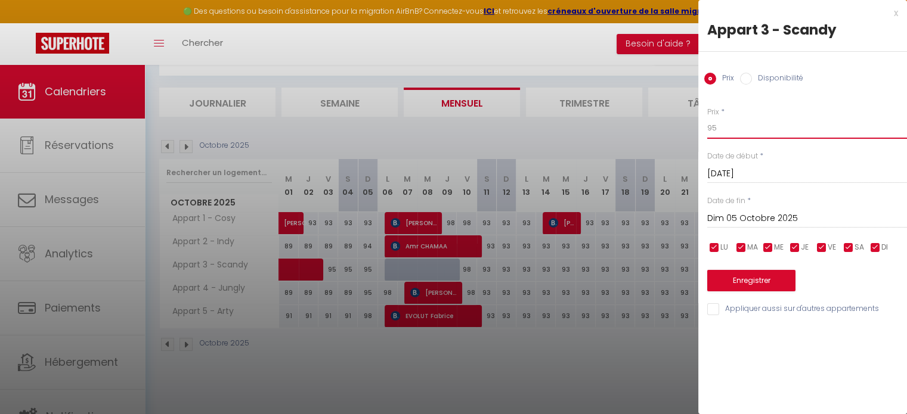
click at [733, 125] on input "95" at bounding box center [807, 127] width 200 height 21
type input "9"
type input "89"
click at [735, 158] on label "Date de début" at bounding box center [732, 156] width 51 height 11
click at [731, 173] on input "[DATE]" at bounding box center [807, 174] width 200 height 16
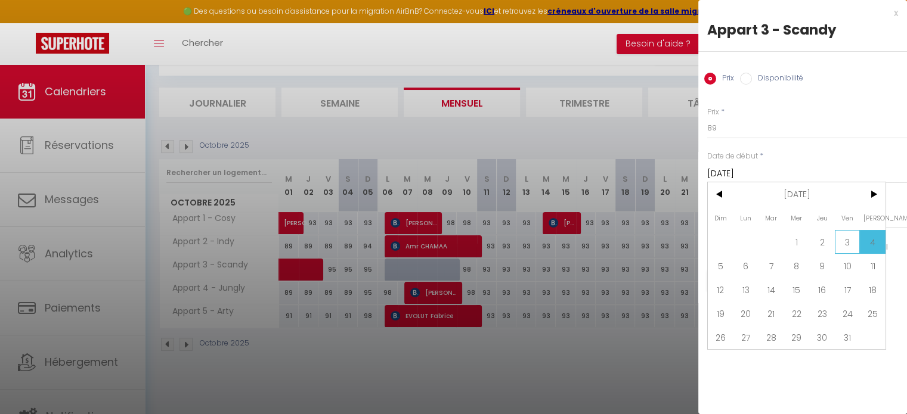
click at [841, 246] on span "3" at bounding box center [848, 242] width 26 height 24
type input "Ven 03 Octobre 2025"
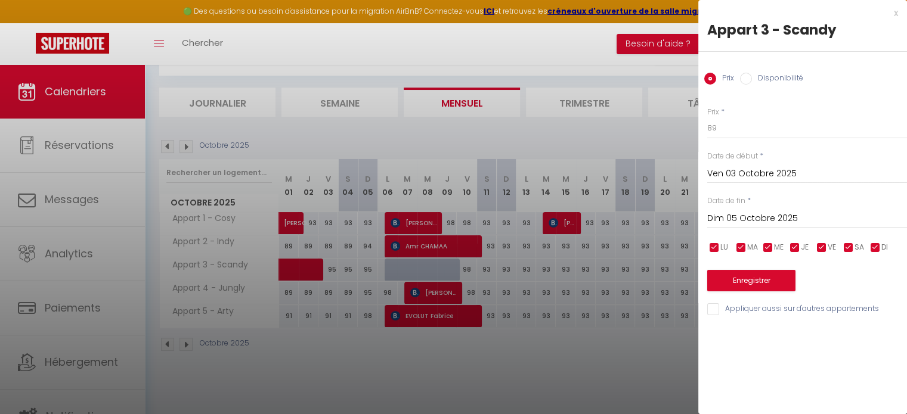
click at [753, 223] on input "Dim 05 Octobre 2025" at bounding box center [807, 219] width 200 height 16
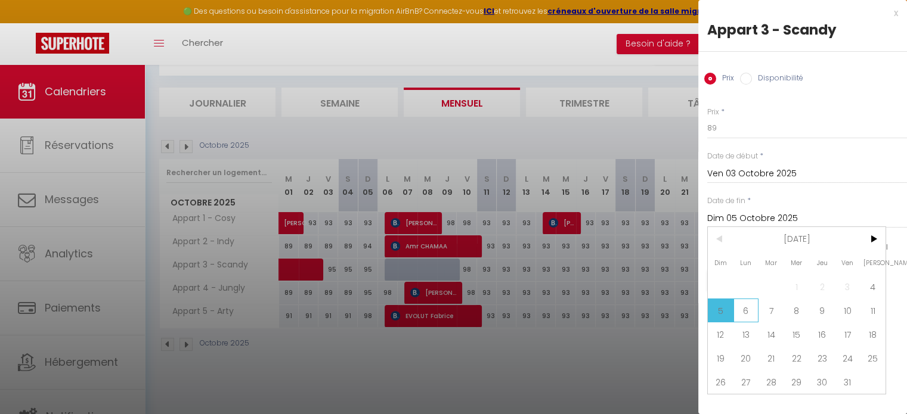
click at [734, 305] on span "6" at bounding box center [747, 311] width 26 height 24
type input "Lun 06 Octobre 2025"
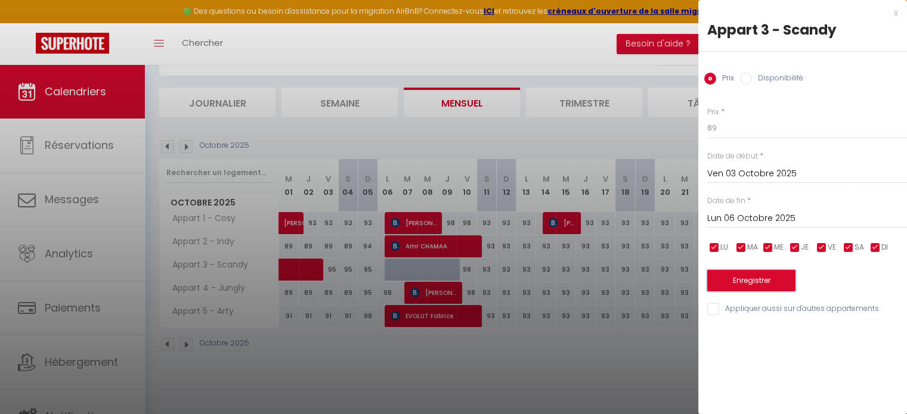
click at [737, 289] on button "Enregistrer" at bounding box center [751, 280] width 88 height 21
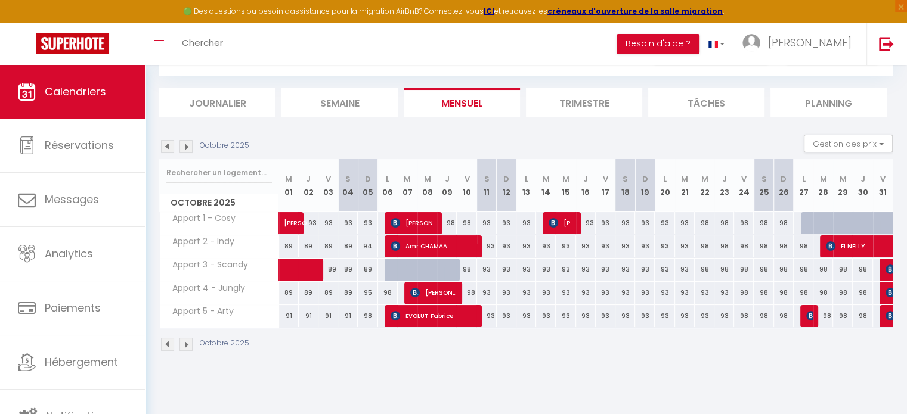
click at [182, 147] on img at bounding box center [186, 146] width 13 height 13
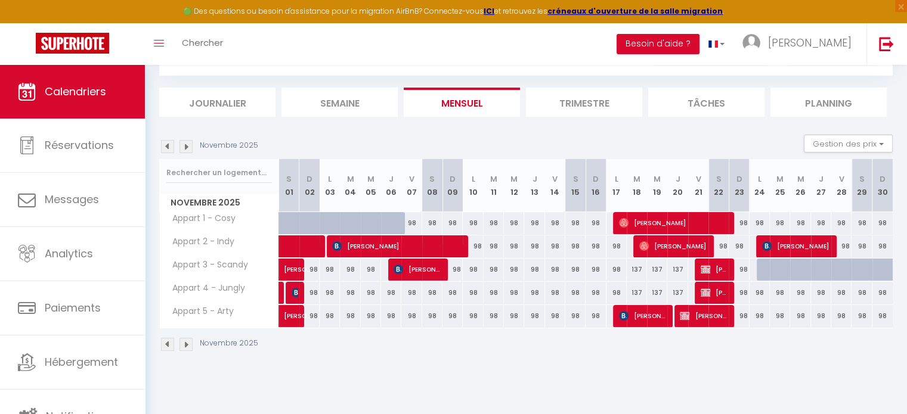
click at [182, 147] on img at bounding box center [186, 146] width 13 height 13
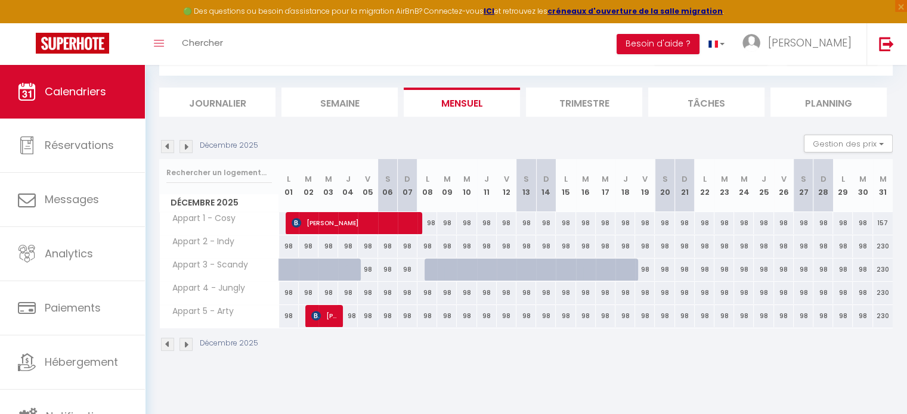
click at [182, 147] on img at bounding box center [186, 146] width 13 height 13
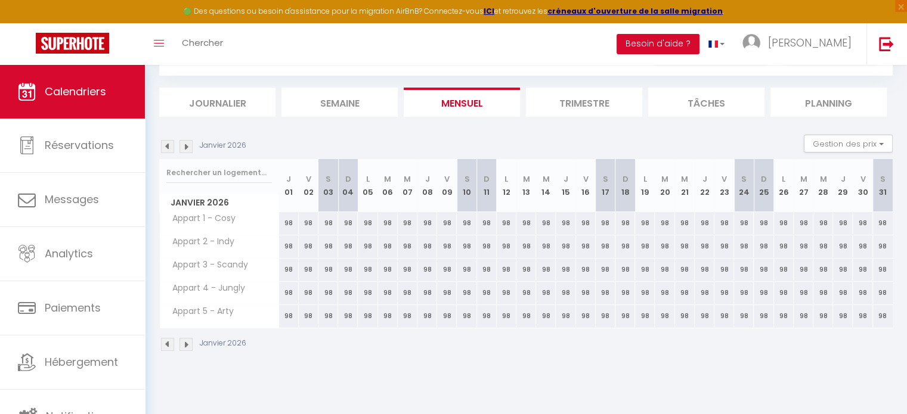
click at [182, 147] on img at bounding box center [186, 146] width 13 height 13
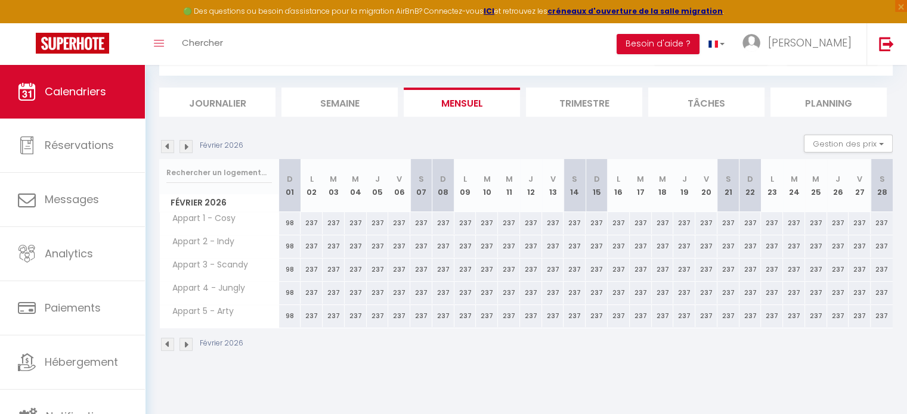
click at [182, 147] on img at bounding box center [186, 146] width 13 height 13
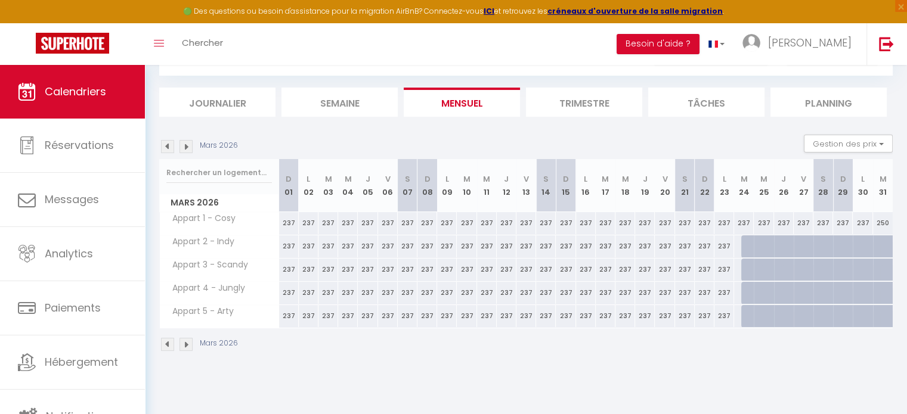
click at [161, 144] on img at bounding box center [167, 146] width 13 height 13
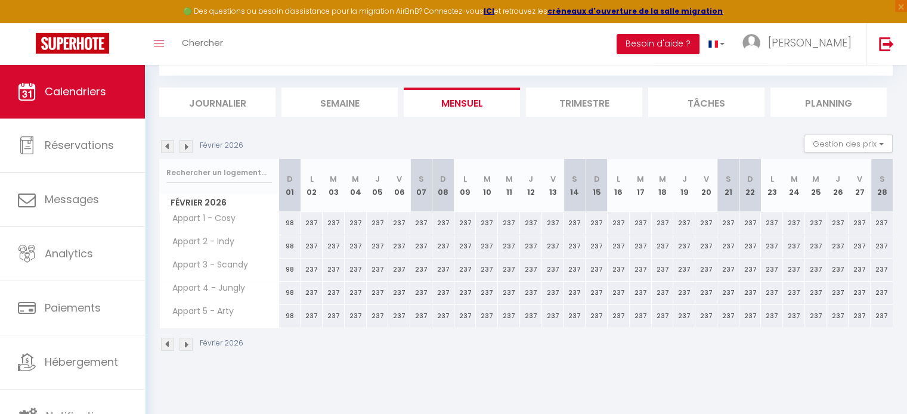
click at [161, 144] on img at bounding box center [167, 146] width 13 height 13
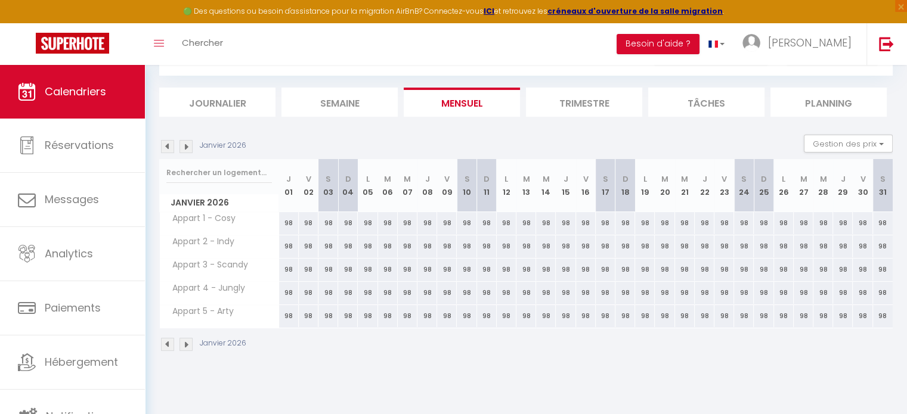
click at [181, 146] on img at bounding box center [186, 146] width 13 height 13
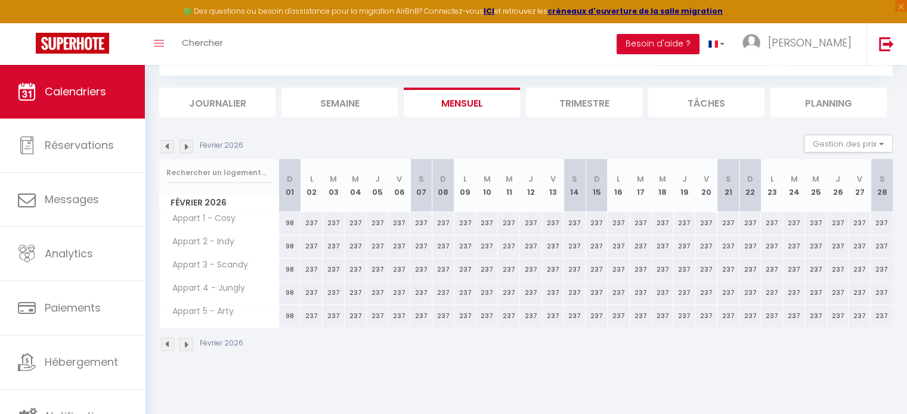
click at [312, 222] on div "237" at bounding box center [312, 223] width 22 height 22
type input "237"
type input "Lun 02 Février 2026"
type input "[DATE]"
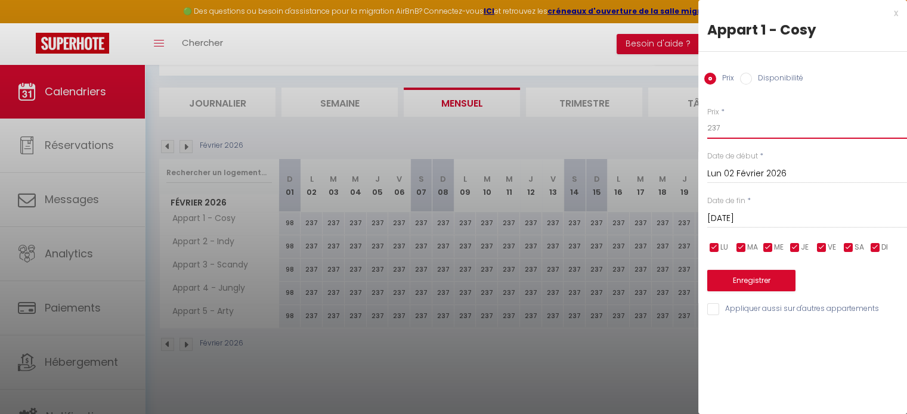
drag, startPoint x: 750, startPoint y: 132, endPoint x: 663, endPoint y: 122, distance: 87.1
click at [663, 122] on body "🟢 Des questions ou besoin d'assistance pour la migration AirBnB? Connectez-vous…" at bounding box center [453, 212] width 907 height 414
type input "117"
click at [754, 216] on input "[DATE]" at bounding box center [807, 219] width 200 height 16
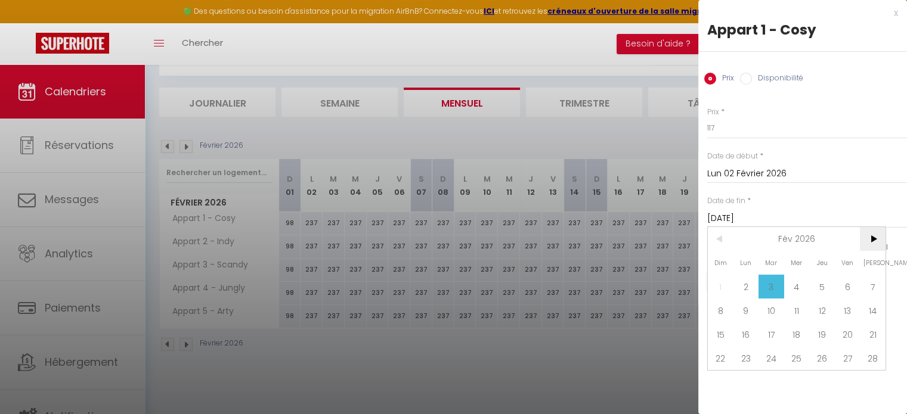
click at [874, 236] on span ">" at bounding box center [873, 239] width 26 height 24
click at [744, 287] on span "2" at bounding box center [747, 287] width 26 height 24
type input "Lun 02 Mars 2026"
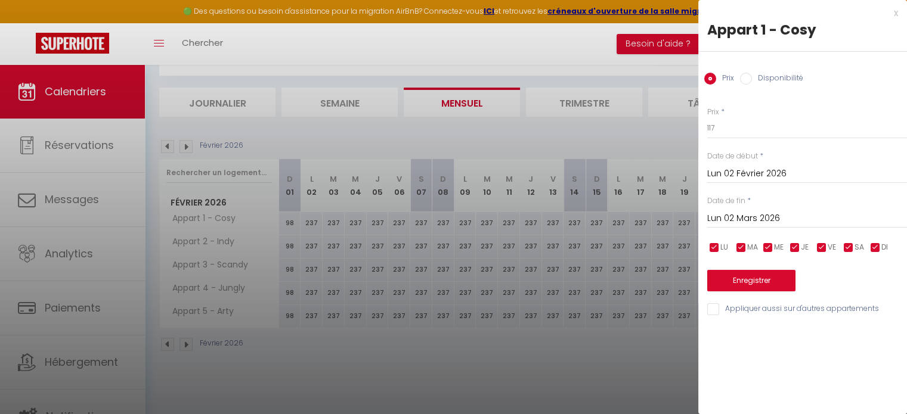
click at [769, 310] on input "Appliquer aussi sur d'autres appartements" at bounding box center [807, 310] width 200 height 12
checkbox input "true"
click at [766, 279] on button "Enregistrer" at bounding box center [751, 280] width 88 height 21
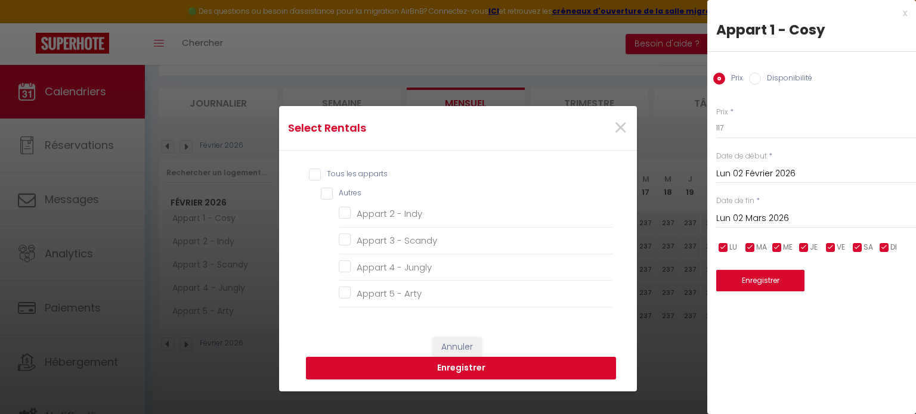
click at [355, 173] on input "Tous les apparts" at bounding box center [461, 175] width 304 height 12
checkbox input "true"
checkbox Indy "true"
checkbox Scandy "true"
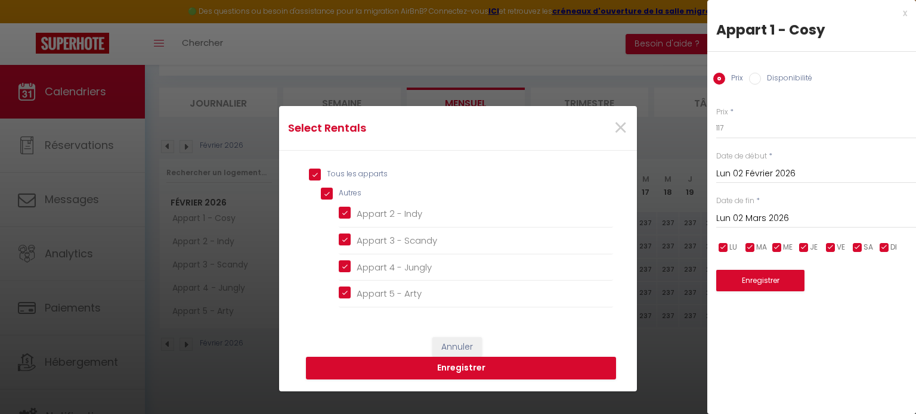
checkbox Jungly "true"
checkbox Arty "true"
click at [451, 367] on button "Enregistrer" at bounding box center [461, 368] width 310 height 23
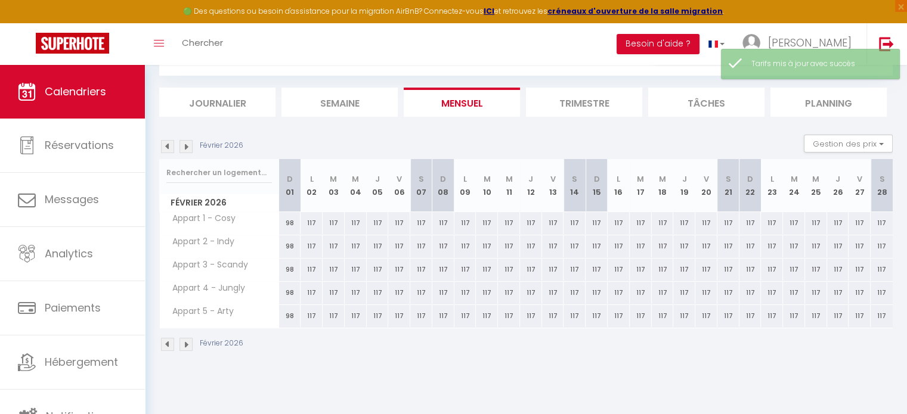
click at [189, 144] on img at bounding box center [186, 146] width 13 height 13
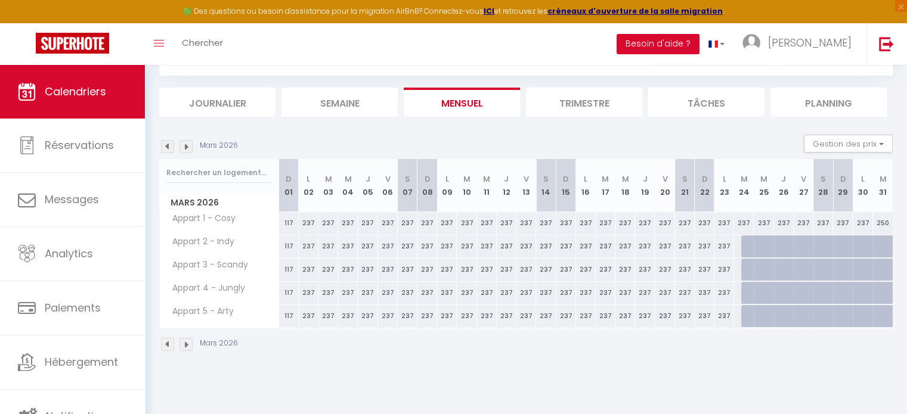
click at [307, 219] on div "237" at bounding box center [309, 223] width 20 height 22
type input "237"
type input "Lun 02 Mars 2026"
type input "[DATE]"
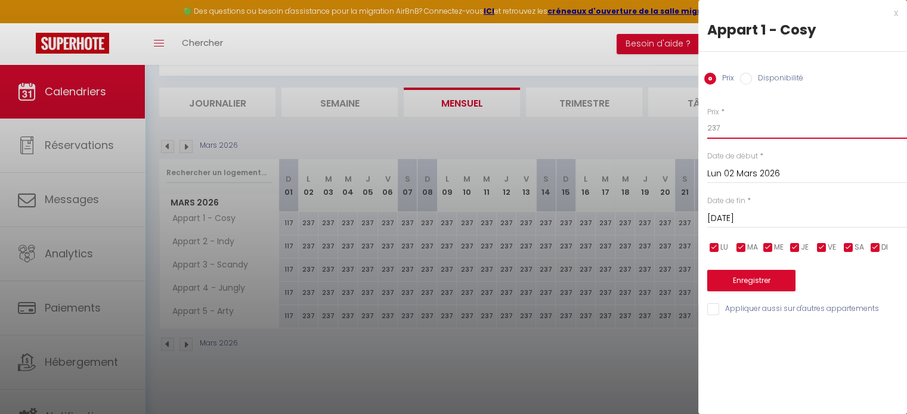
drag, startPoint x: 751, startPoint y: 135, endPoint x: 668, endPoint y: 128, distance: 83.8
click at [668, 128] on body "🟢 Des questions ou besoin d'assistance pour la migration AirBnB? Connectez-vous…" at bounding box center [453, 212] width 907 height 414
type input "127"
click at [748, 216] on input "[DATE]" at bounding box center [807, 219] width 200 height 16
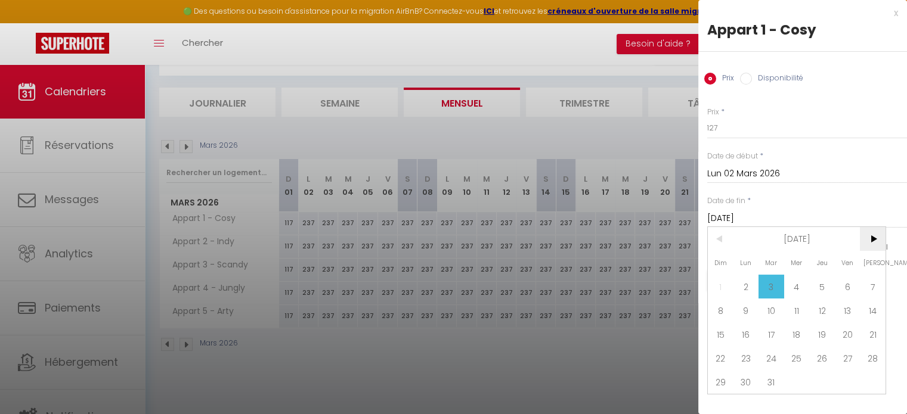
click at [869, 227] on span ">" at bounding box center [873, 239] width 26 height 24
click at [800, 290] on span "1" at bounding box center [797, 287] width 26 height 24
type input "Mer 01 Avril 2026"
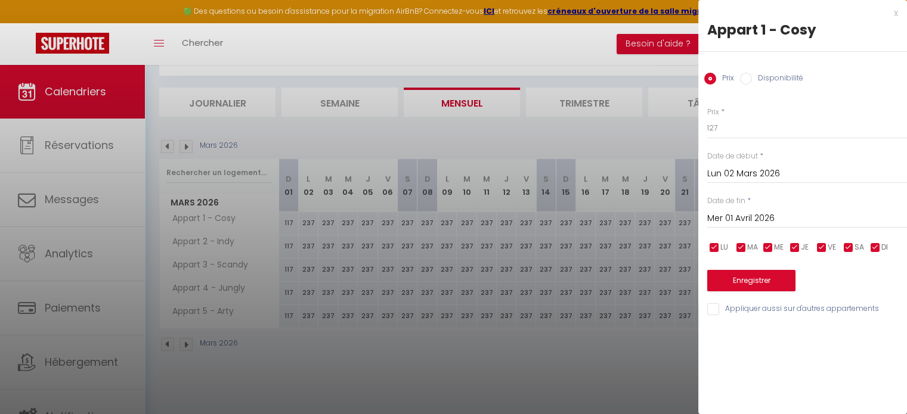
click at [761, 318] on div "x Appart 1 - Cosy Prix Disponibilité Prix * 127 Statut * Disponible Indisponibl…" at bounding box center [802, 164] width 209 height 329
click at [763, 311] on input "Appliquer aussi sur d'autres appartements" at bounding box center [807, 310] width 200 height 12
checkbox input "true"
click at [759, 288] on button "Enregistrer" at bounding box center [751, 280] width 88 height 21
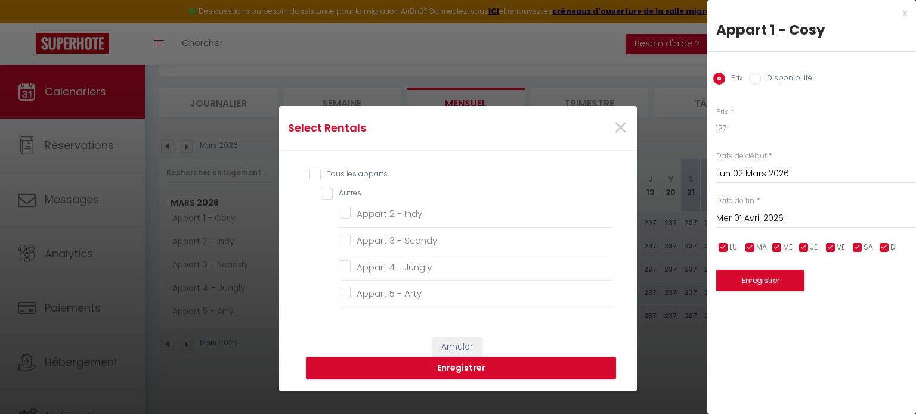
click at [353, 172] on input "Tous les apparts" at bounding box center [461, 175] width 304 height 12
checkbox input "true"
checkbox Indy "true"
checkbox Scandy "true"
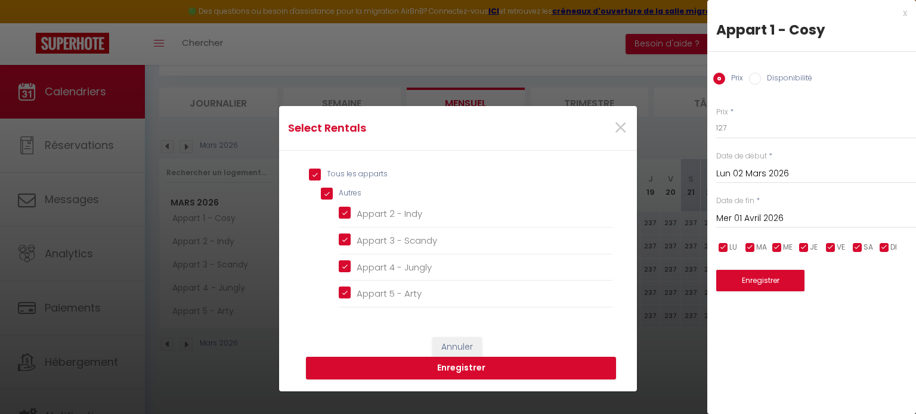
checkbox Jungly "true"
checkbox Arty "true"
click at [418, 371] on button "Enregistrer" at bounding box center [461, 368] width 310 height 23
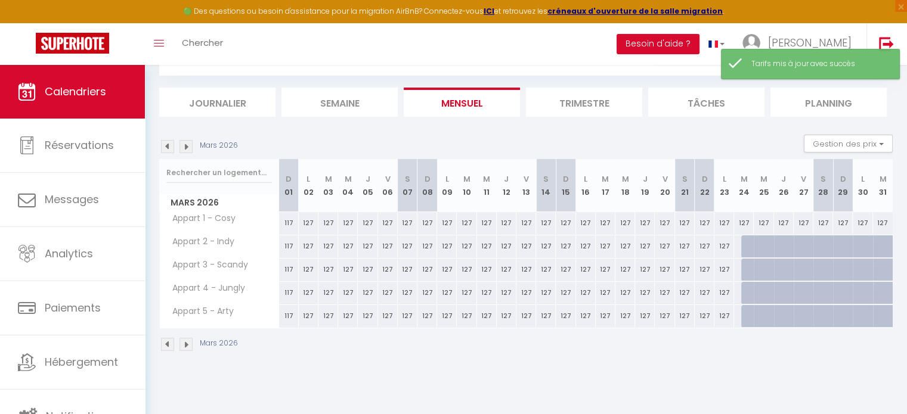
click at [187, 147] on img at bounding box center [186, 146] width 13 height 13
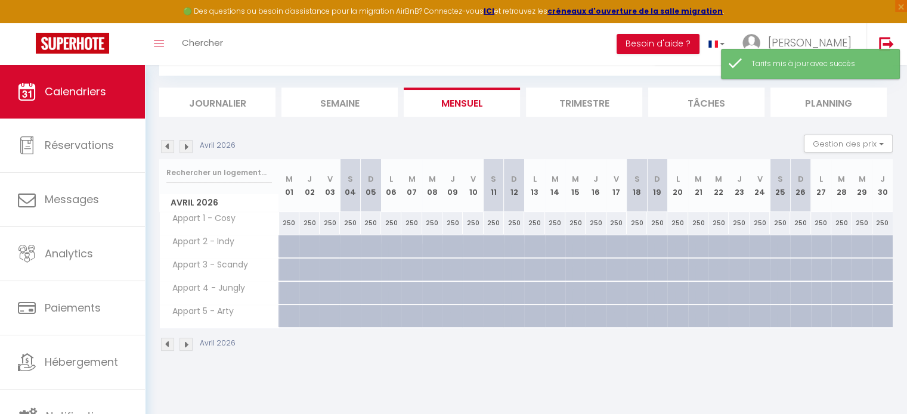
click at [165, 147] on img at bounding box center [167, 146] width 13 height 13
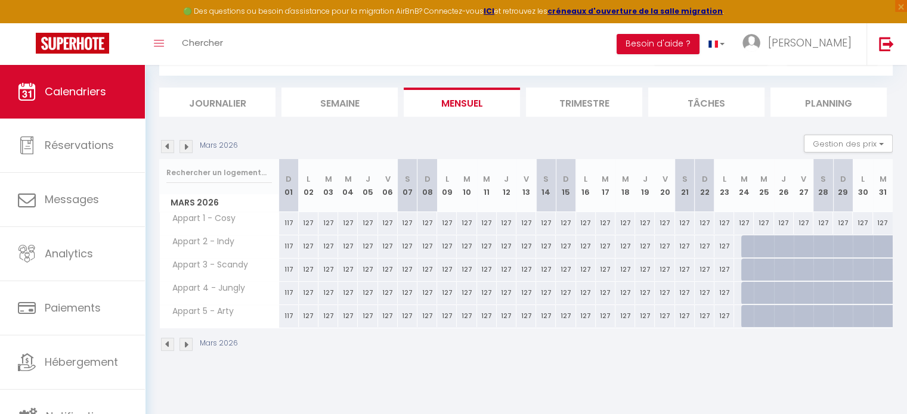
click at [187, 147] on img at bounding box center [186, 146] width 13 height 13
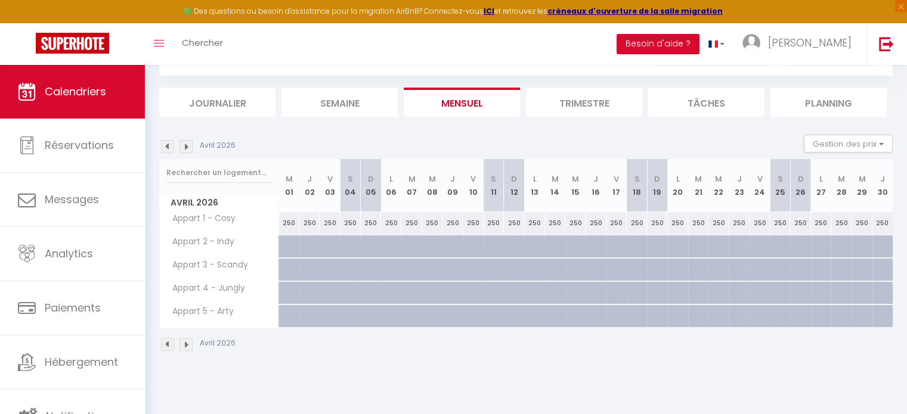
click at [239, 95] on li "Journalier" at bounding box center [217, 102] width 116 height 29
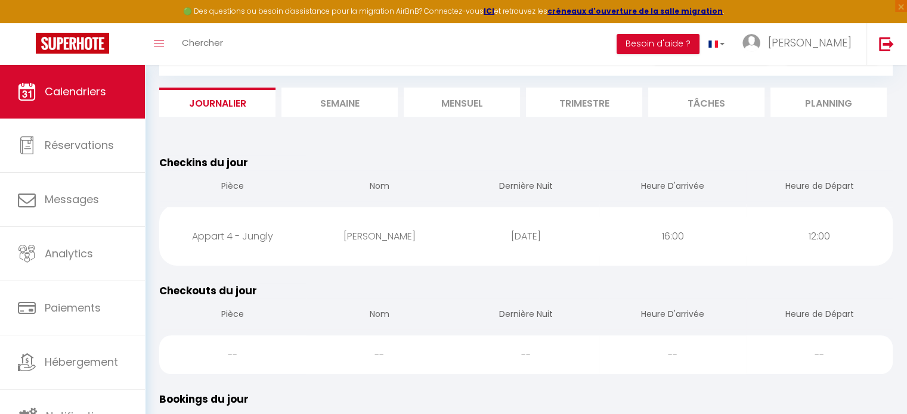
click at [445, 100] on li "Mensuel" at bounding box center [462, 102] width 116 height 29
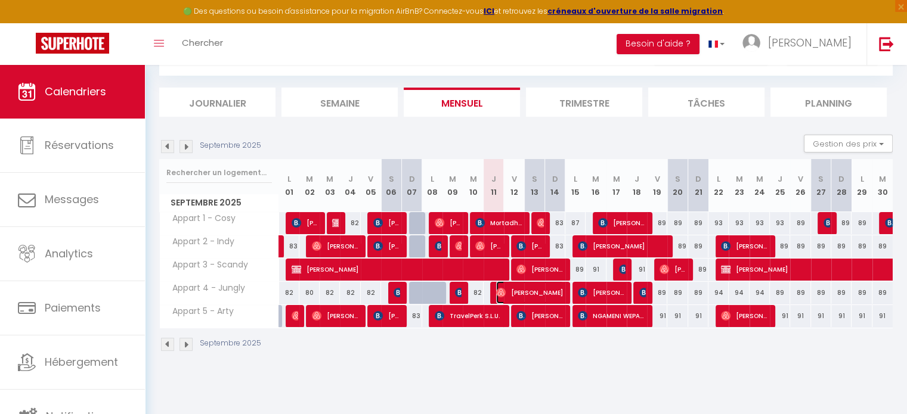
click at [544, 292] on span "[PERSON_NAME]" at bounding box center [529, 292] width 67 height 23
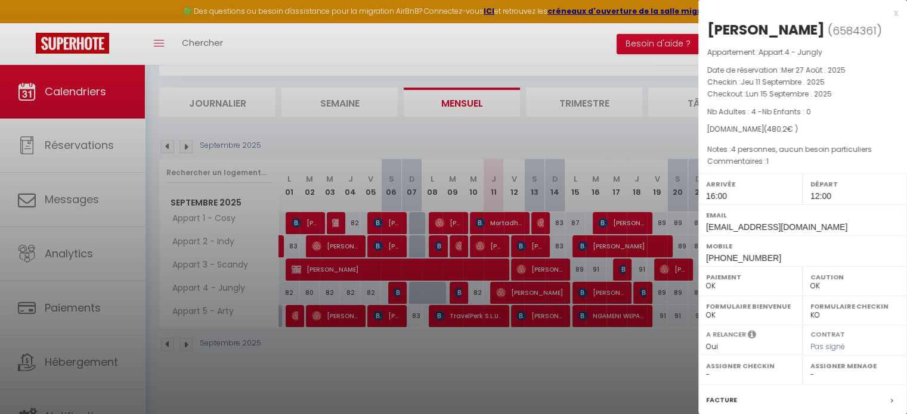
click at [887, 13] on div "x" at bounding box center [798, 13] width 200 height 14
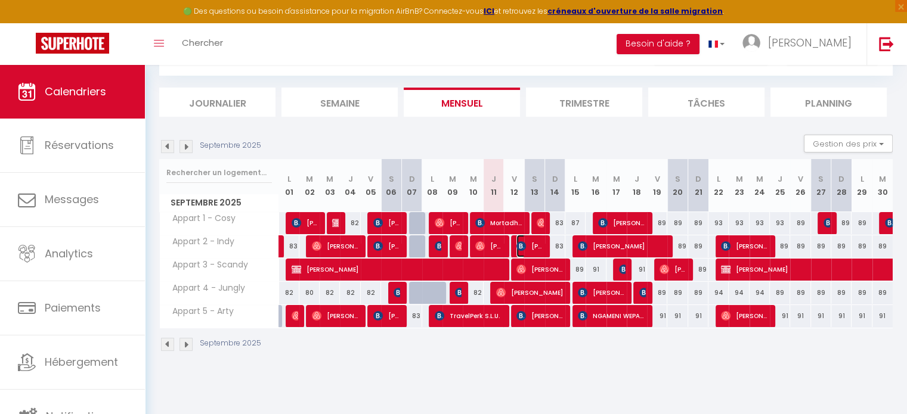
click at [532, 243] on span "[PERSON_NAME]" at bounding box center [529, 246] width 27 height 23
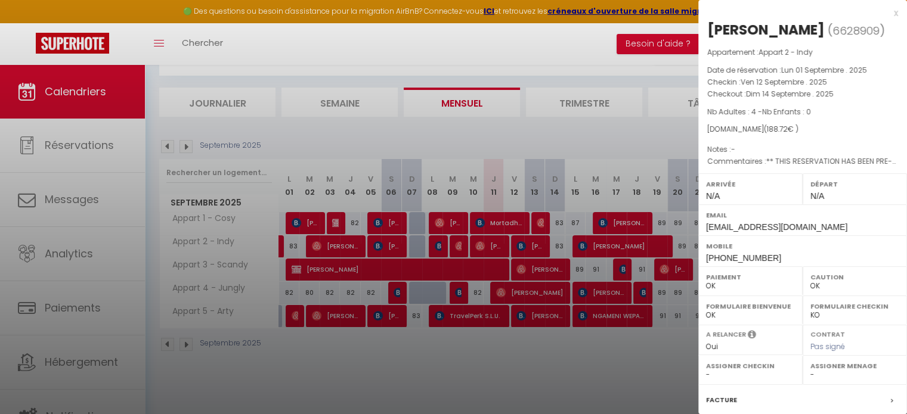
click at [889, 11] on div "x" at bounding box center [798, 13] width 200 height 14
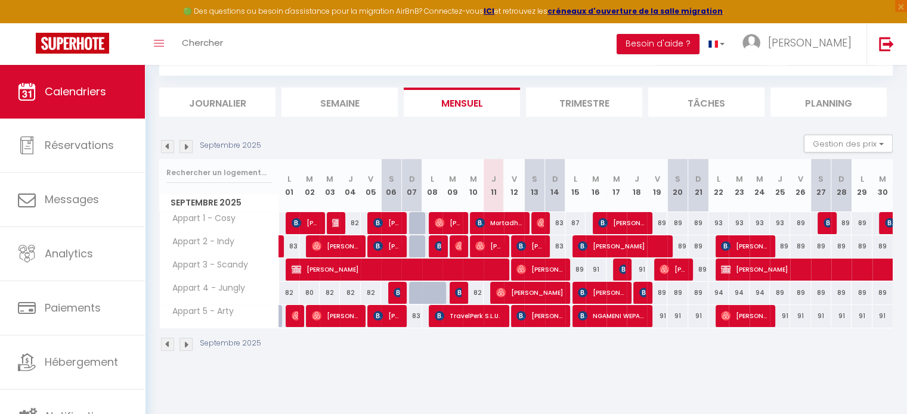
scroll to position [59, 0]
